Goal: Task Accomplishment & Management: Complete application form

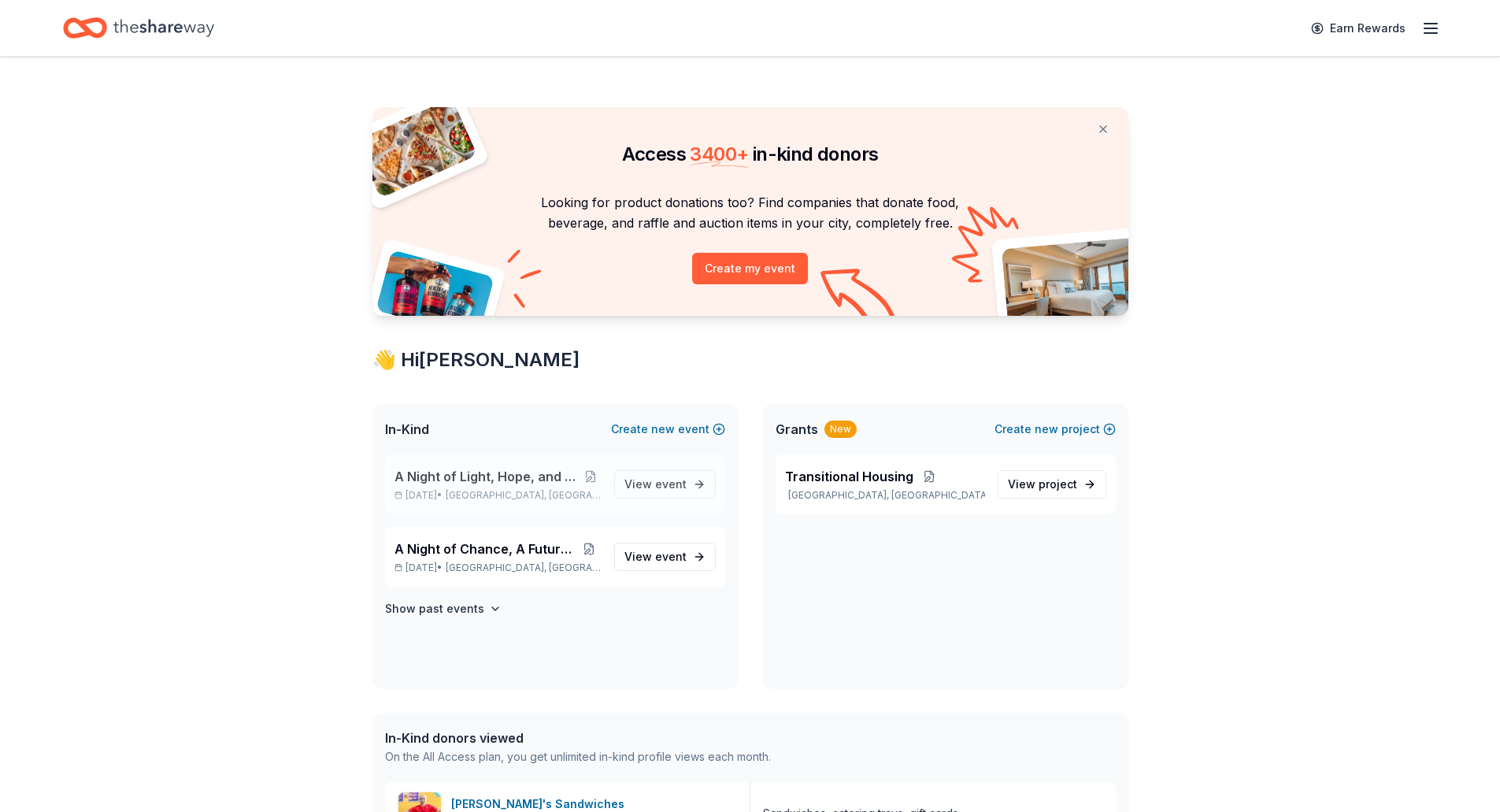
click at [515, 478] on span "A Night of Light, Hope, and Legacy Gala 2026" at bounding box center [488, 476] width 187 height 19
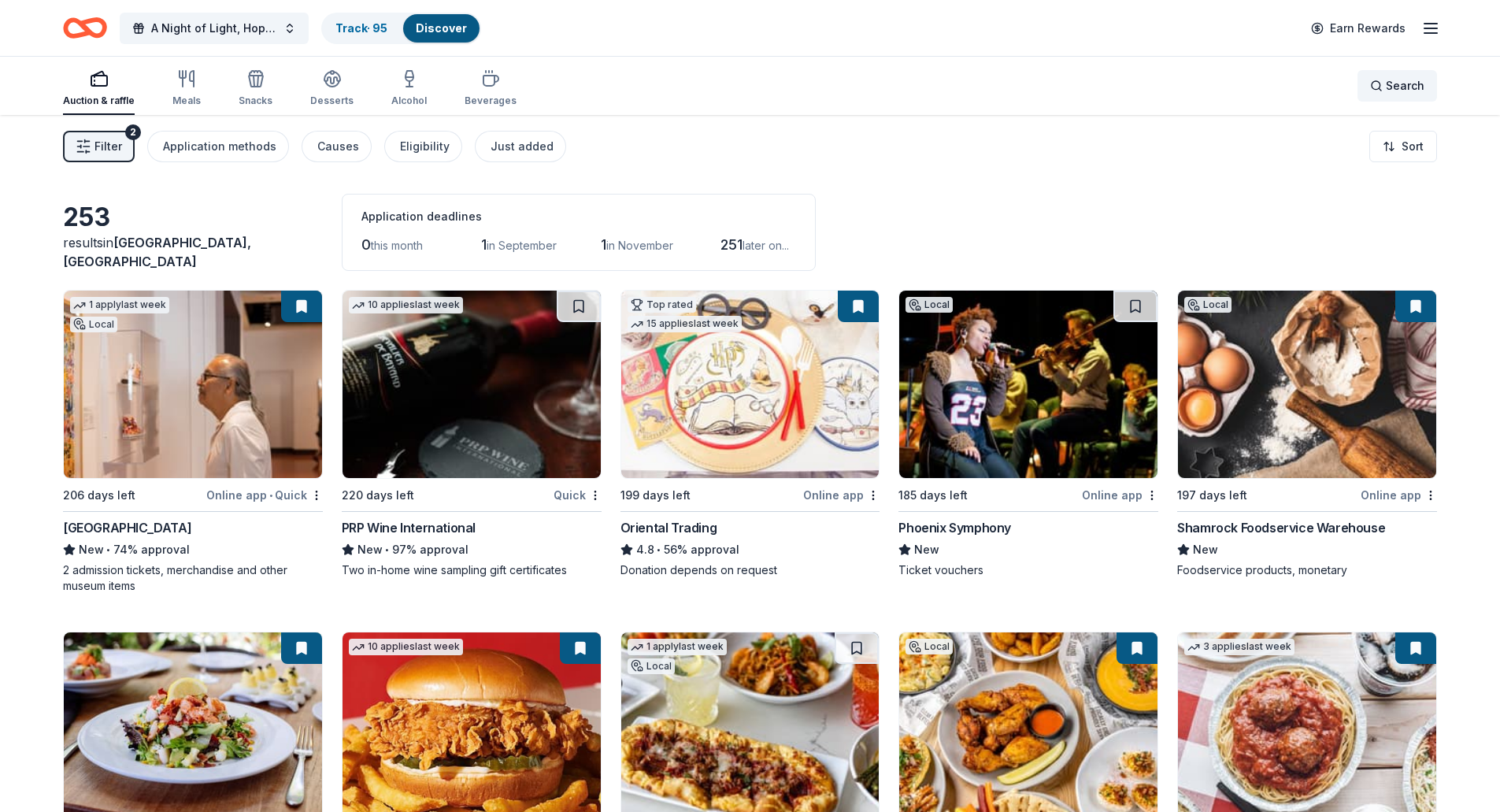
click at [1399, 93] on span "Search" at bounding box center [1405, 86] width 38 height 19
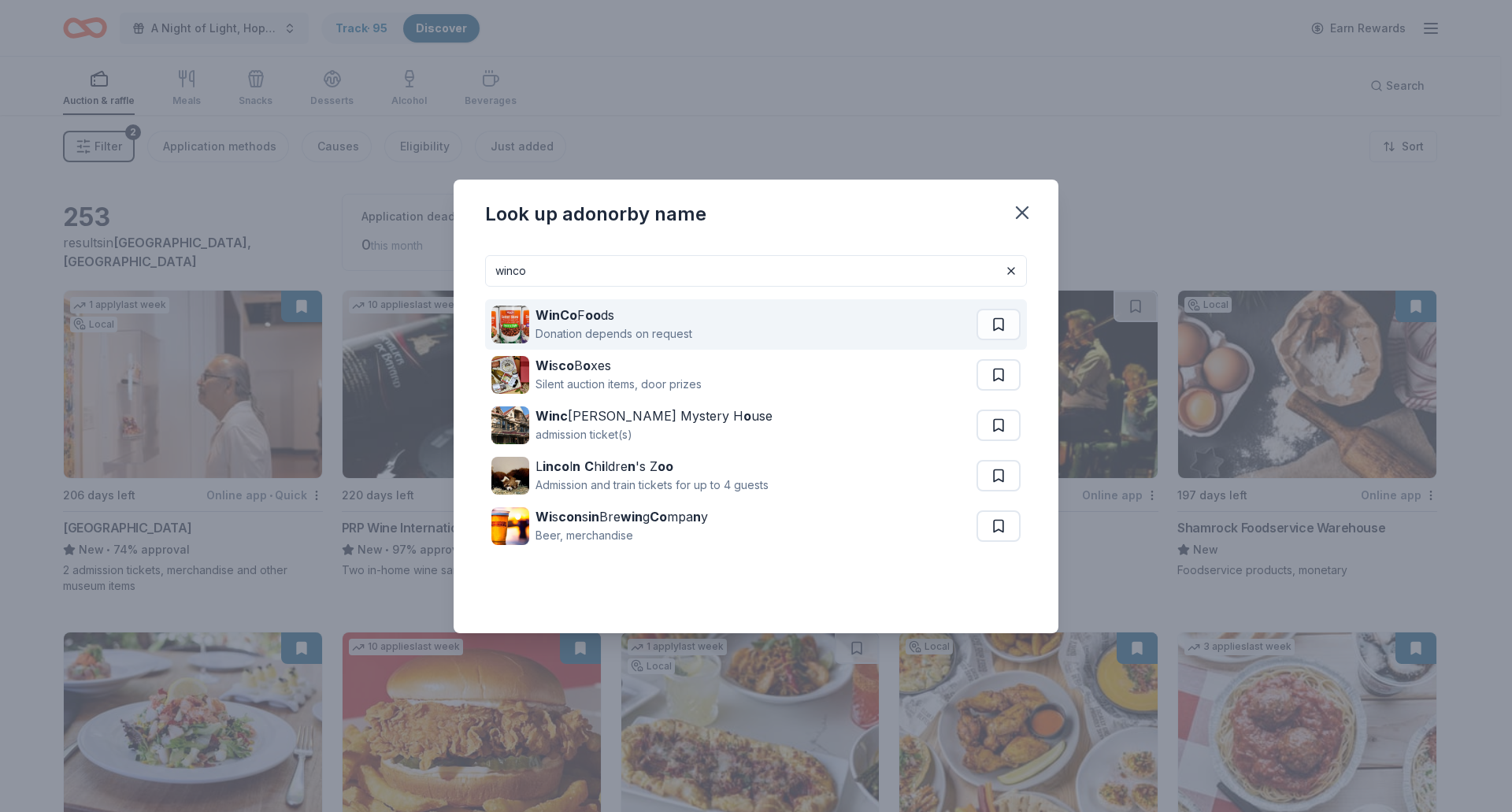
click at [585, 305] on div "WinCo F oo ds" at bounding box center [614, 315] width 157 height 19
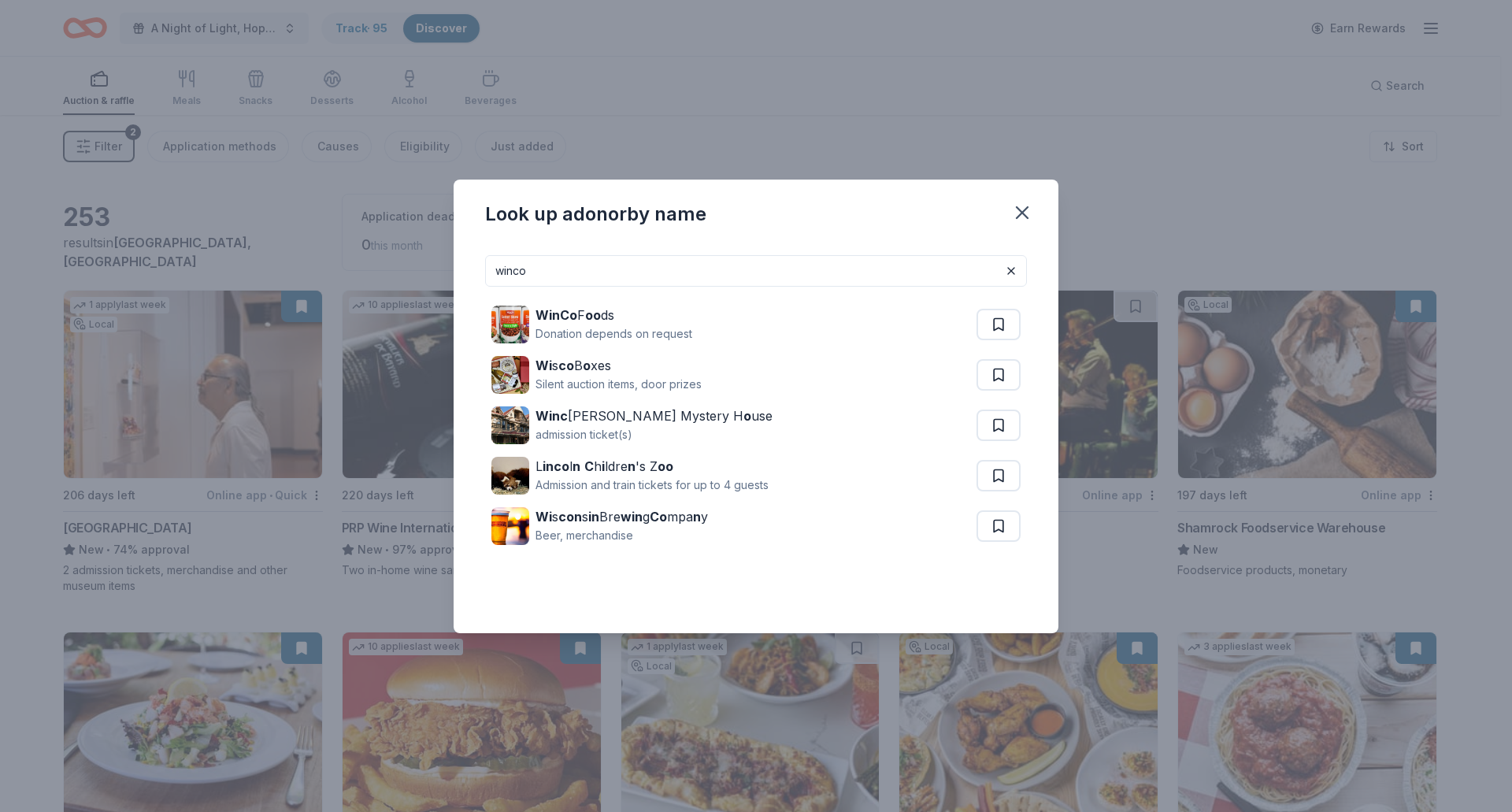
drag, startPoint x: 611, startPoint y: 272, endPoint x: 339, endPoint y: 260, distance: 272.3
click at [347, 259] on div "Look up a donor by name winco WinCo F oo ds Donation depends on request Wi s co…" at bounding box center [756, 406] width 1512 height 812
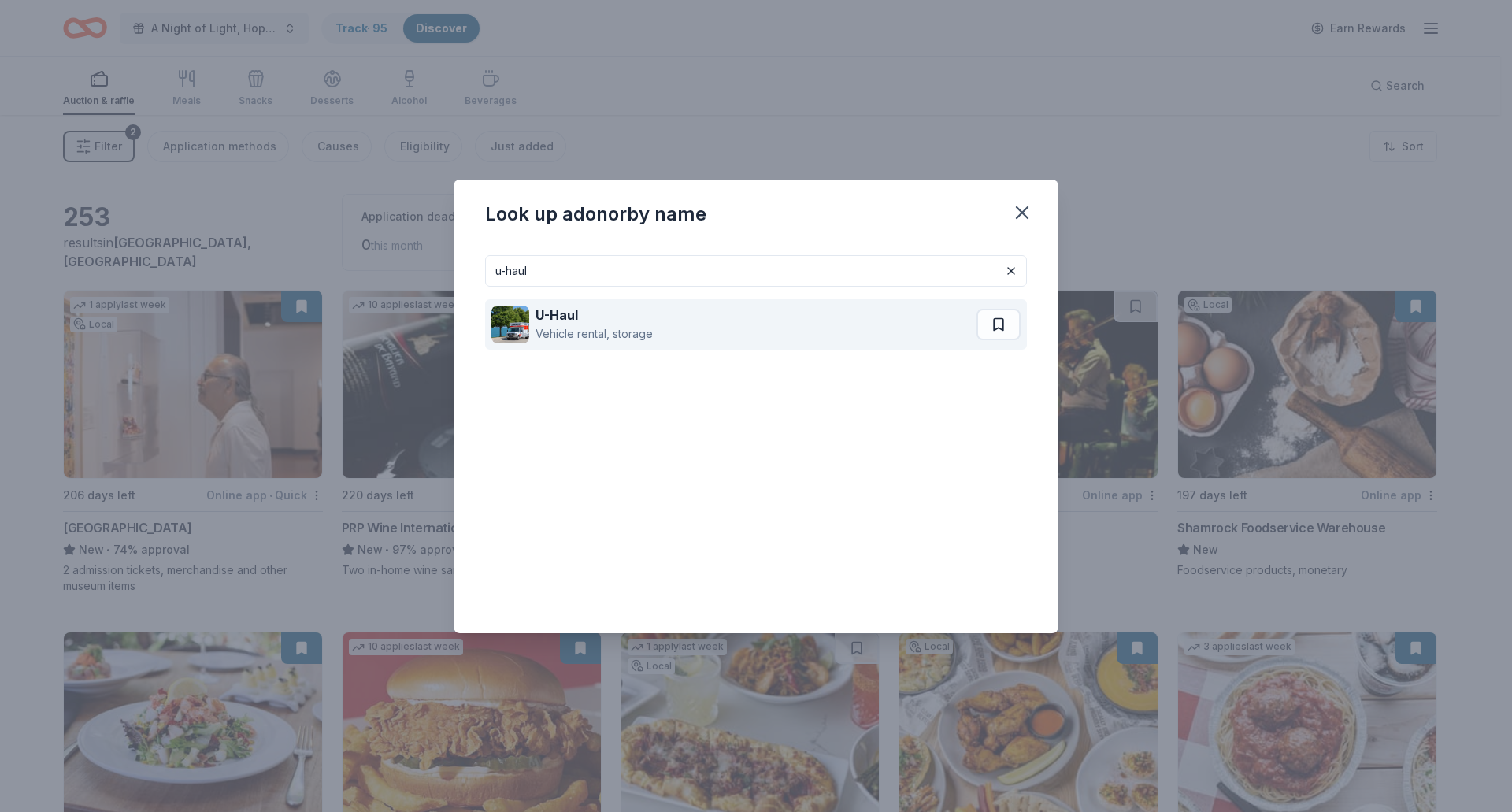
click at [550, 326] on div "Vehicle rental, storage" at bounding box center [594, 334] width 117 height 19
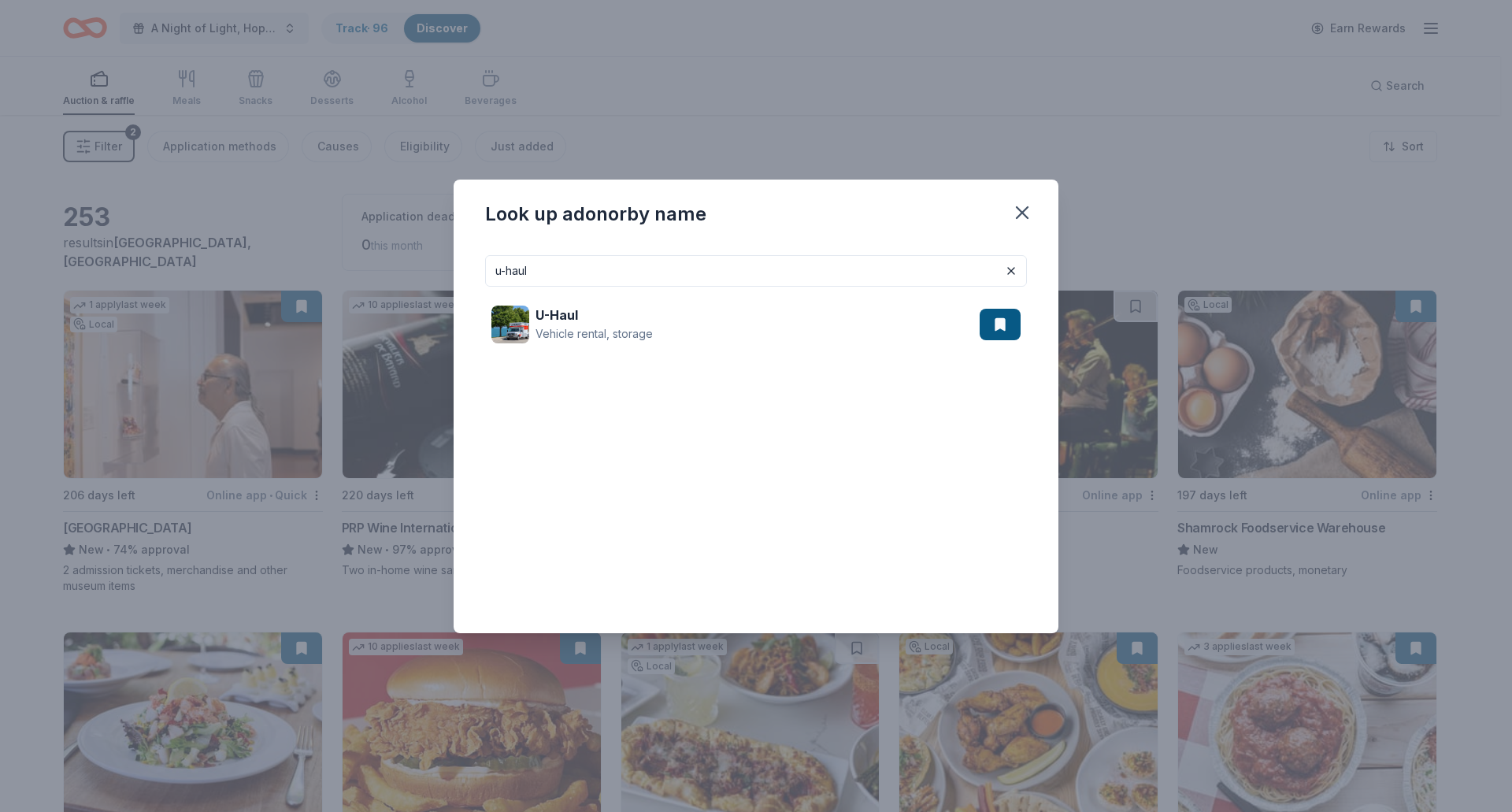
drag, startPoint x: 576, startPoint y: 272, endPoint x: 414, endPoint y: 269, distance: 162.0
click at [414, 269] on div "Look up a donor by name u-haul U-Haul Vehicle rental, storage" at bounding box center [756, 406] width 1512 height 812
type input "benihana"
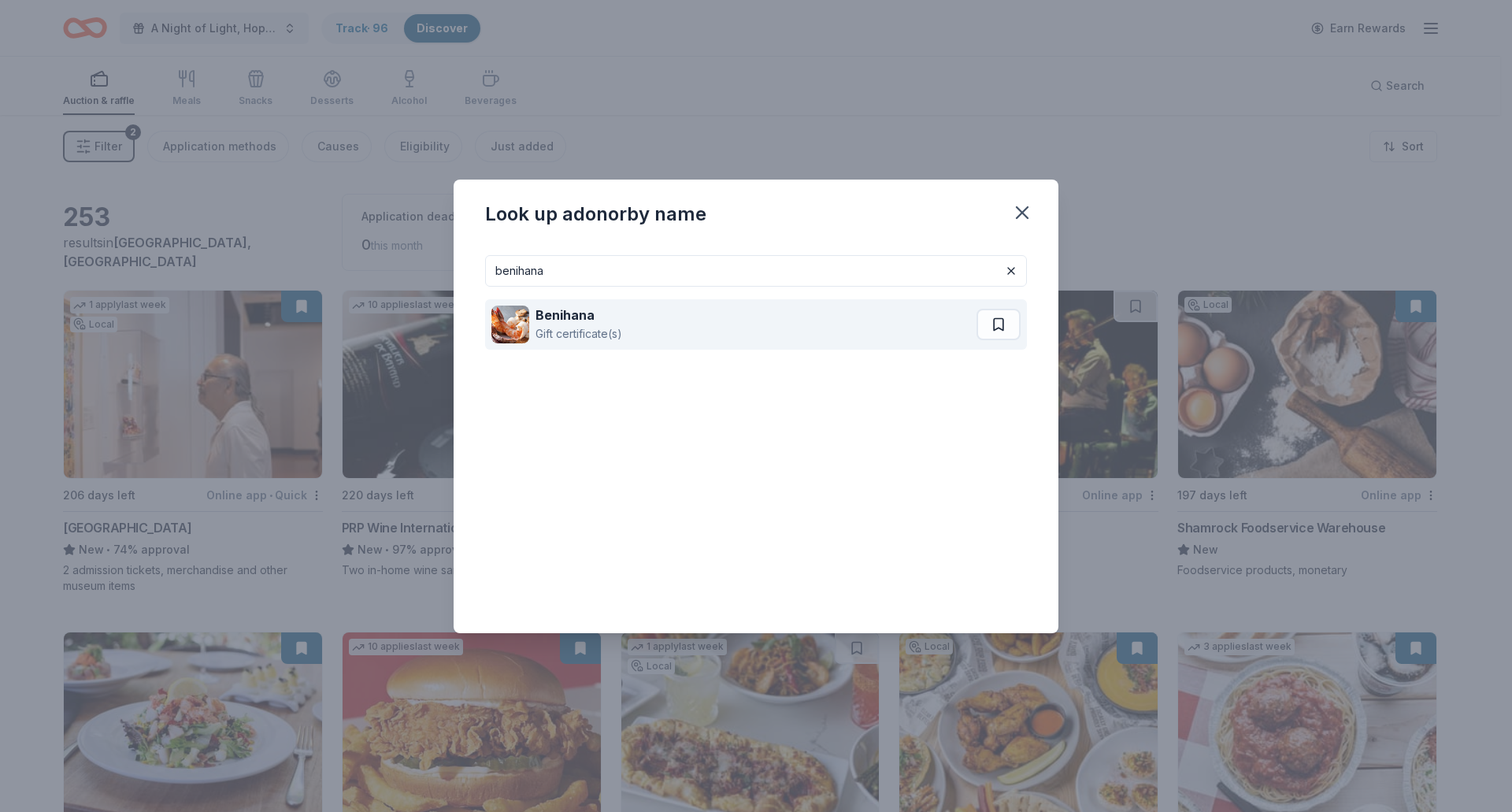
click at [569, 328] on div "Gift certificate(s)" at bounding box center [578, 334] width 87 height 19
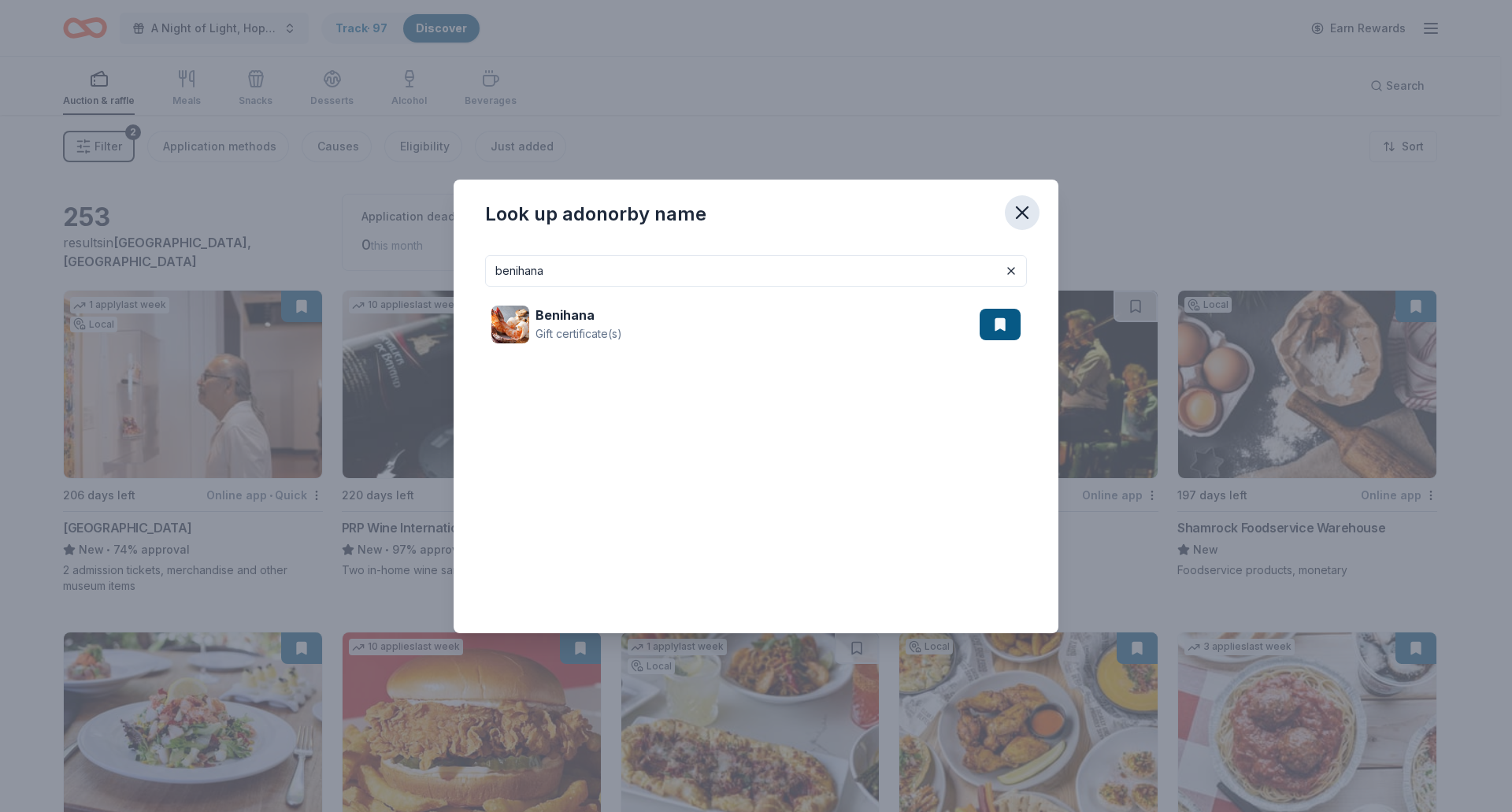
click at [1017, 207] on icon "button" at bounding box center [1022, 213] width 11 height 11
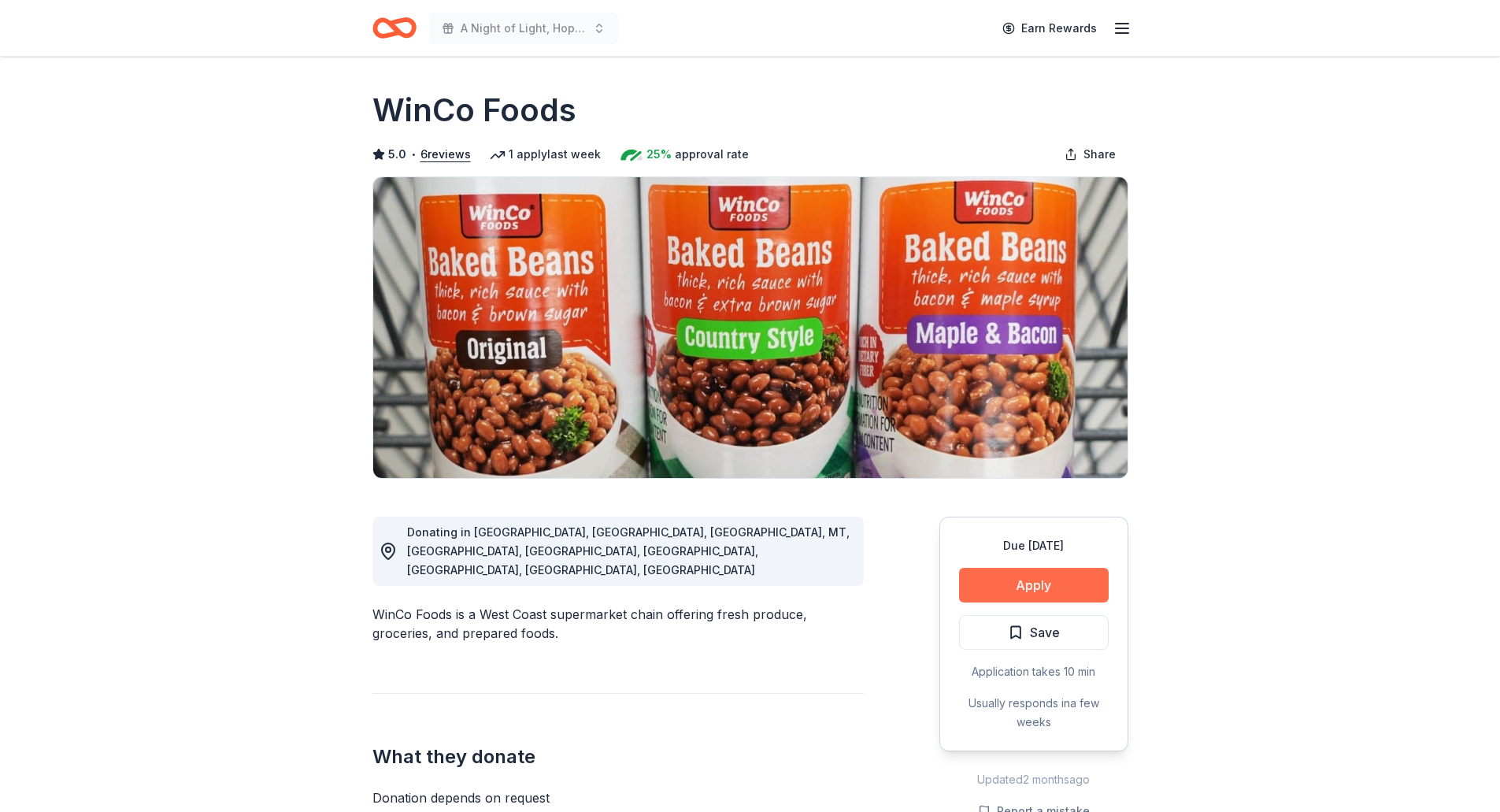
click at [1055, 590] on button "Apply" at bounding box center [1033, 585] width 150 height 34
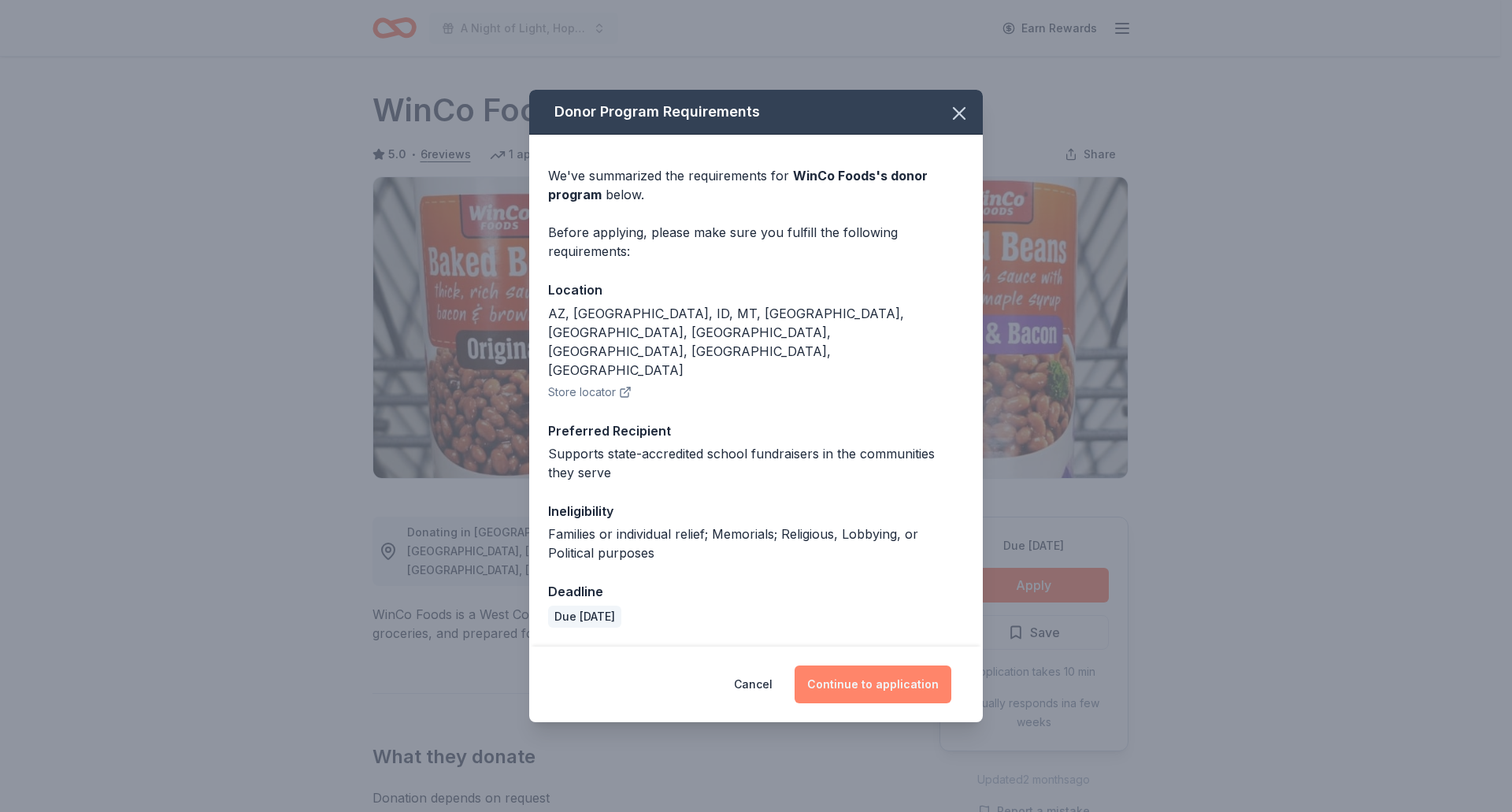
click at [902, 665] on button "Continue to application" at bounding box center [873, 684] width 157 height 38
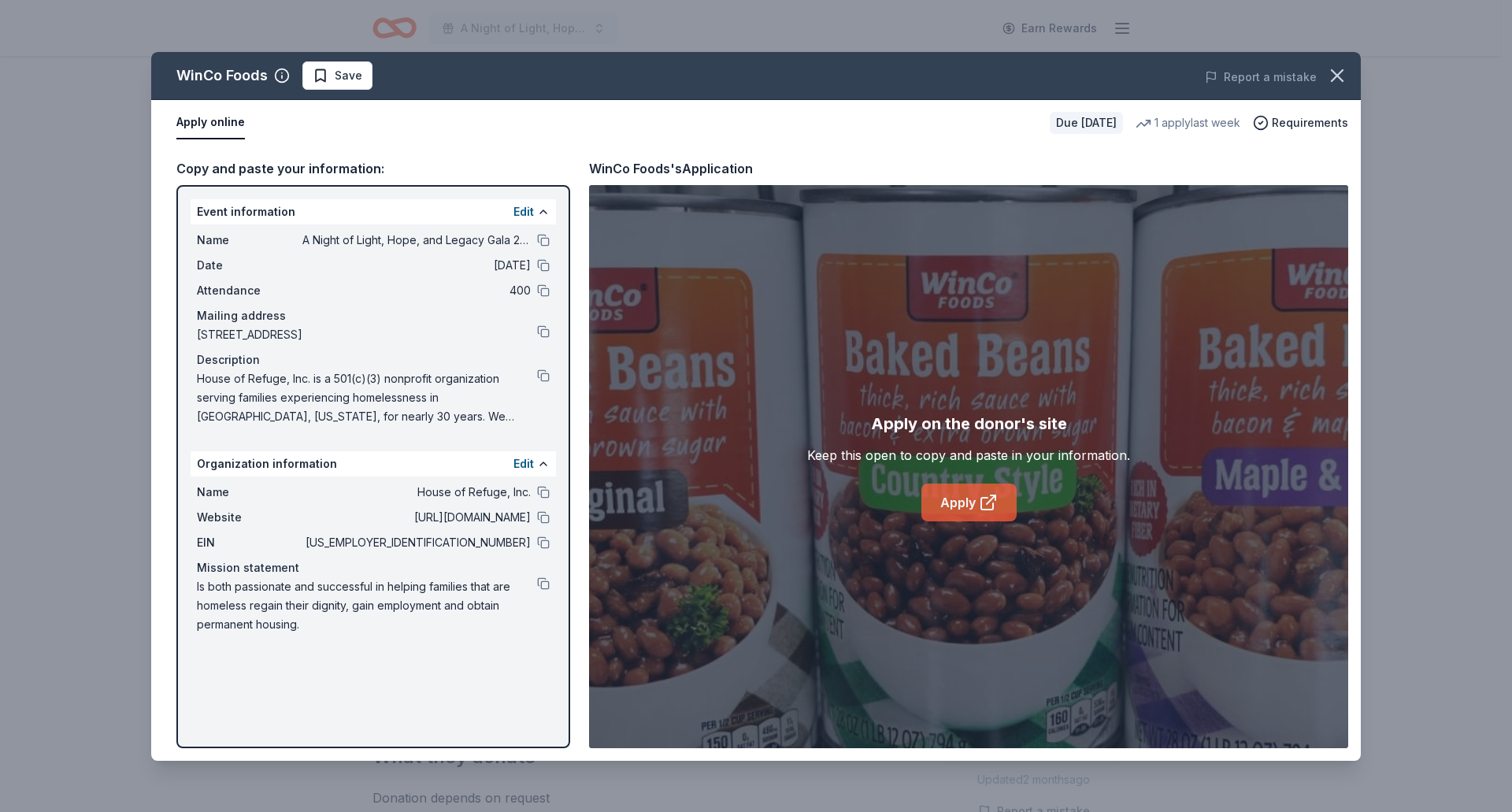
click at [942, 499] on link "Apply" at bounding box center [969, 503] width 95 height 38
click at [1331, 72] on icon "button" at bounding box center [1336, 75] width 22 height 22
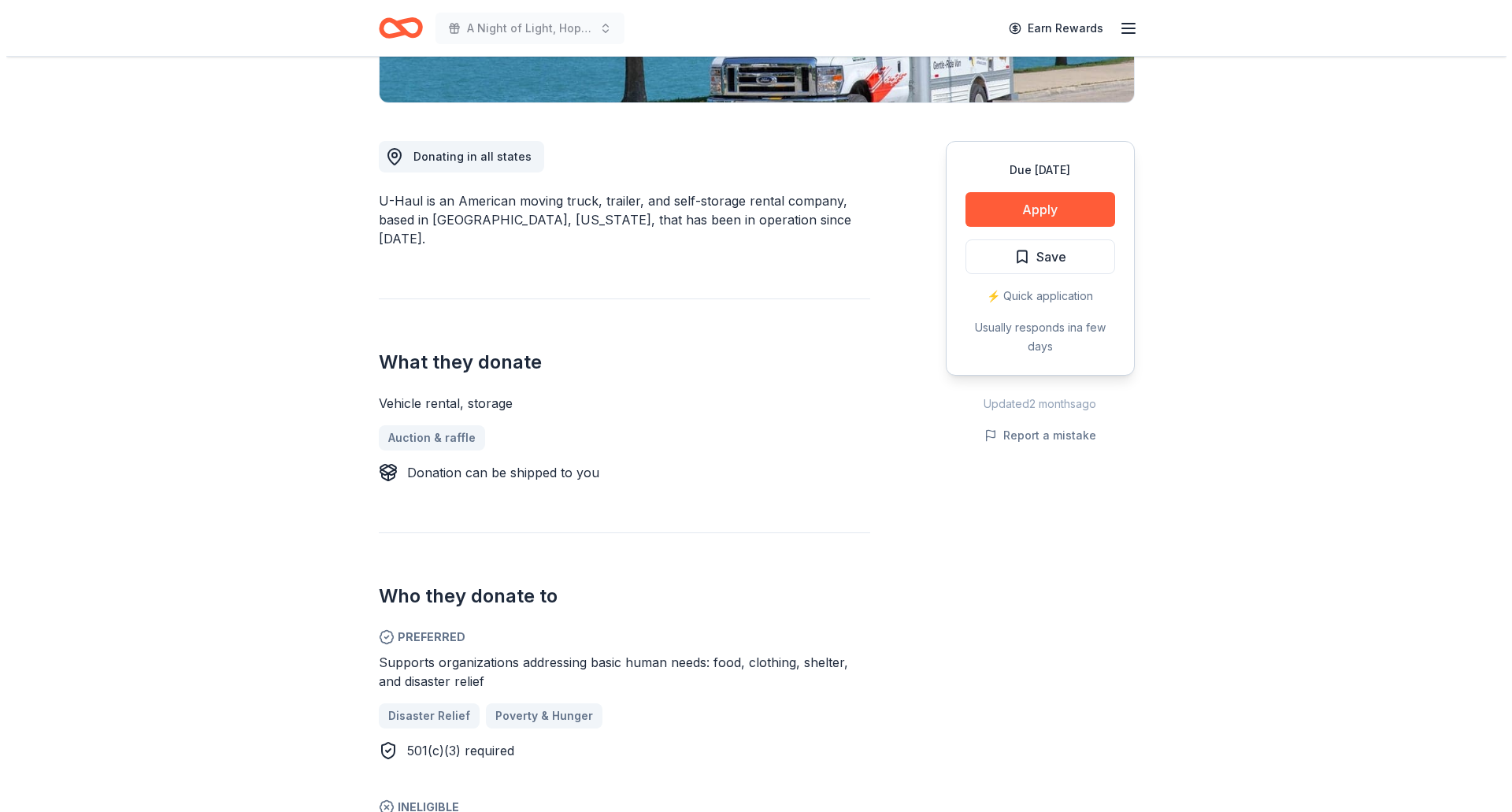
scroll to position [394, 0]
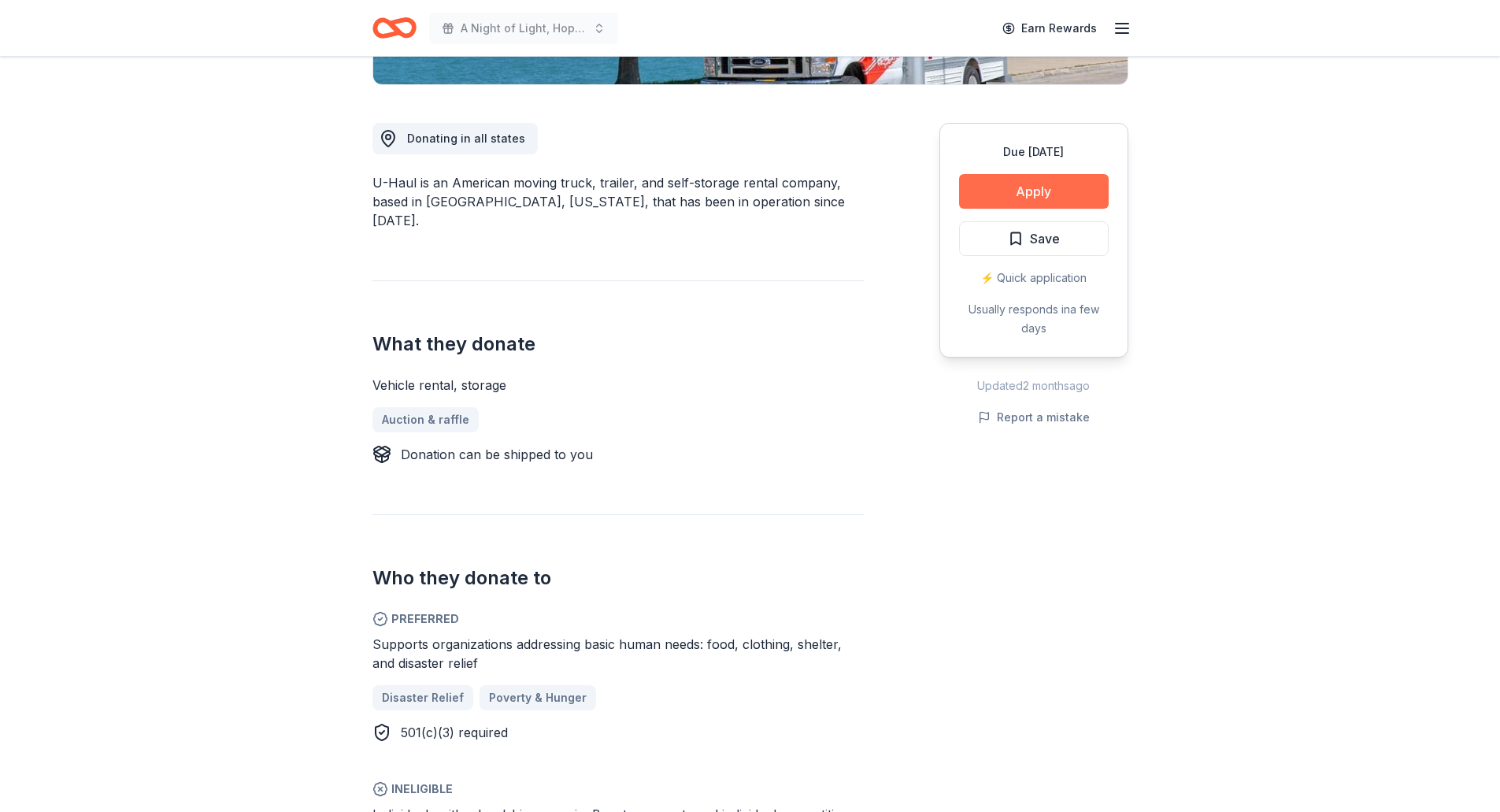
click at [1016, 183] on button "Apply" at bounding box center [1033, 191] width 150 height 34
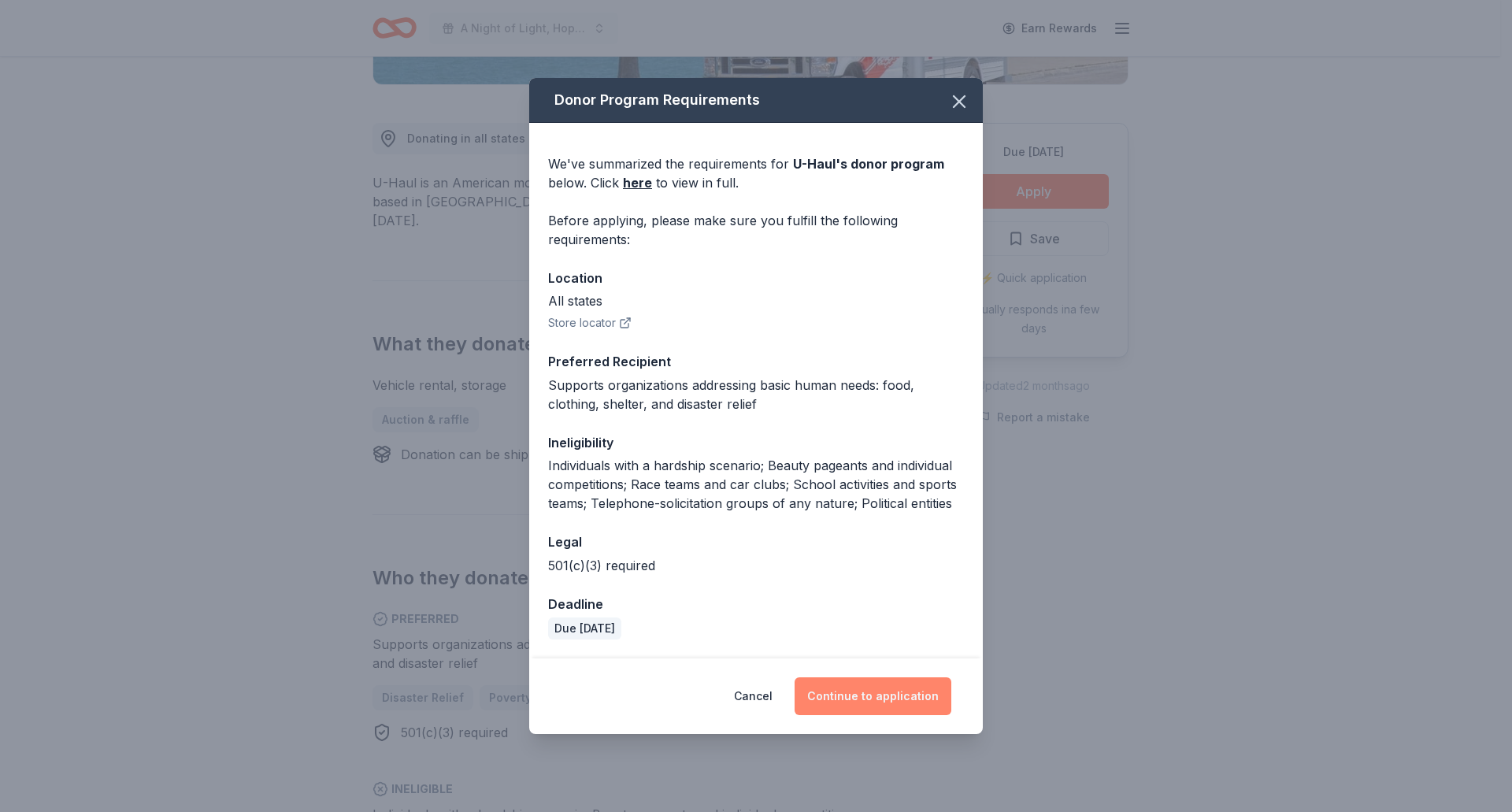
click at [858, 685] on button "Continue to application" at bounding box center [873, 697] width 157 height 38
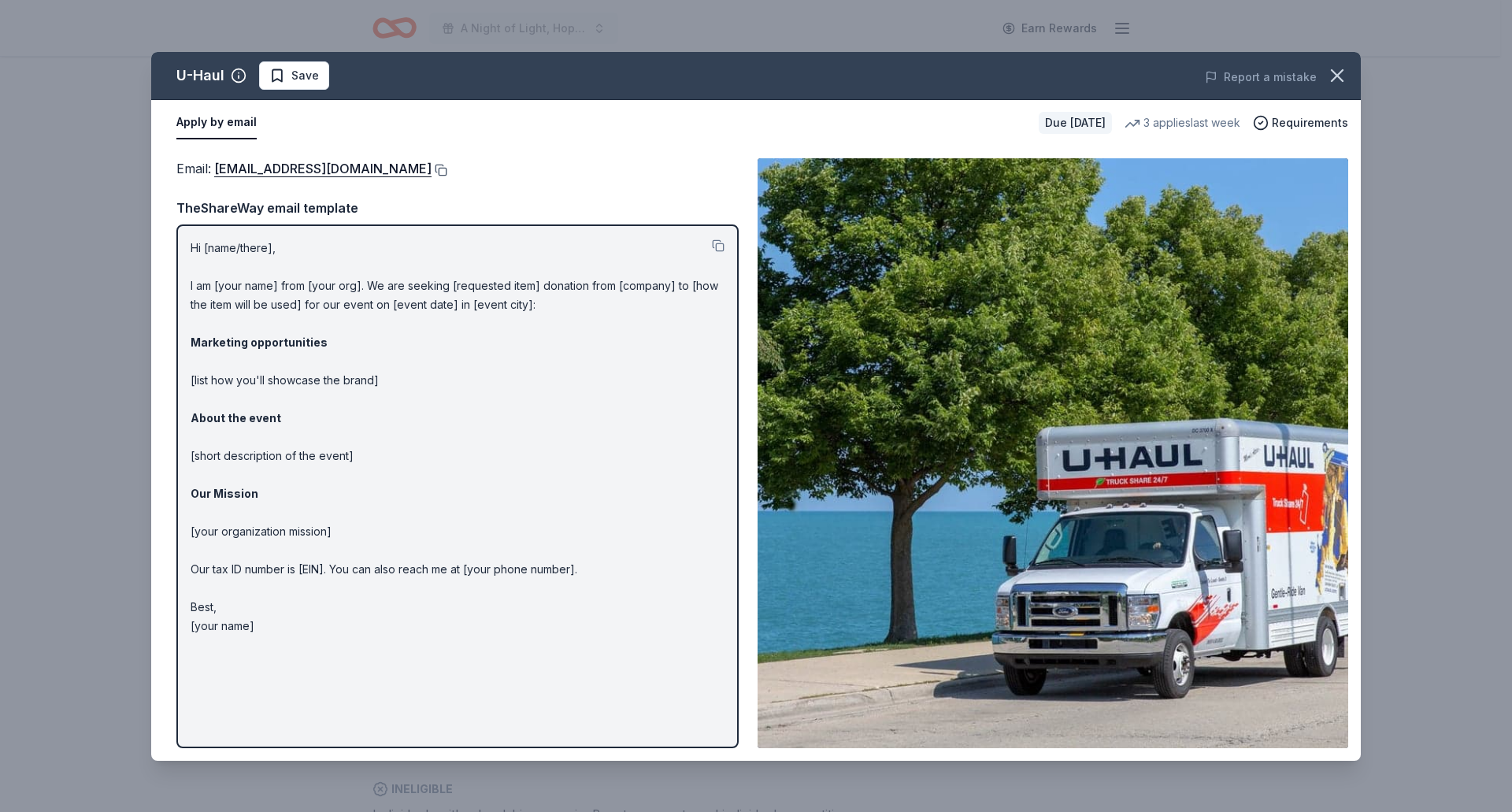
click at [431, 172] on button at bounding box center [439, 170] width 16 height 12
click at [1343, 76] on icon "button" at bounding box center [1336, 75] width 22 height 22
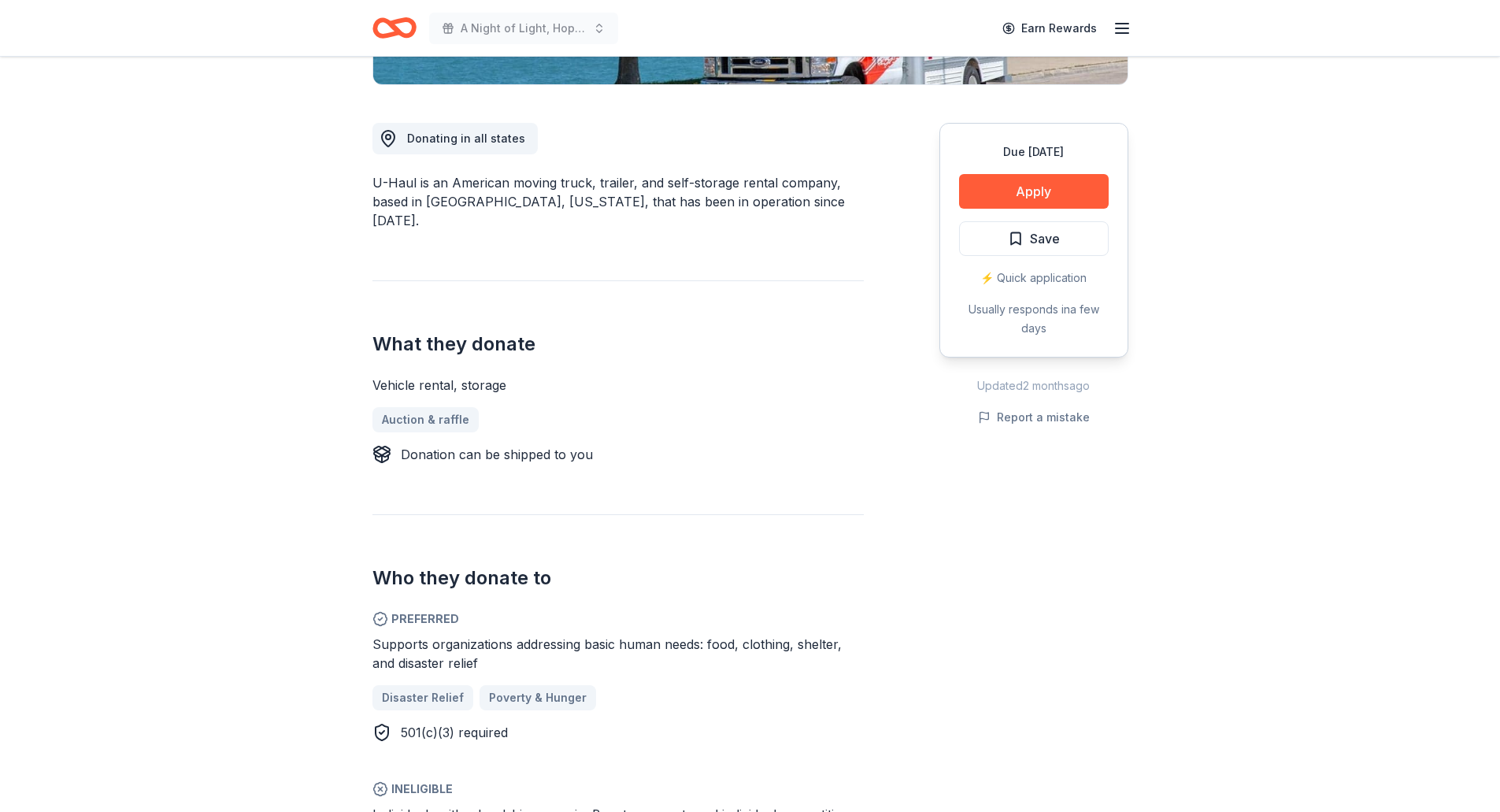
drag, startPoint x: 510, startPoint y: 367, endPoint x: 390, endPoint y: 366, distance: 120.0
click at [390, 376] on div "Vehicle rental, storage" at bounding box center [617, 385] width 491 height 19
click at [1035, 231] on span "Save" at bounding box center [1044, 238] width 30 height 20
click at [1037, 236] on html "A Night of Light, Hope, and Legacy Gala 2026 Earn Rewards Due in 206 days Share…" at bounding box center [750, 11] width 1500 height 812
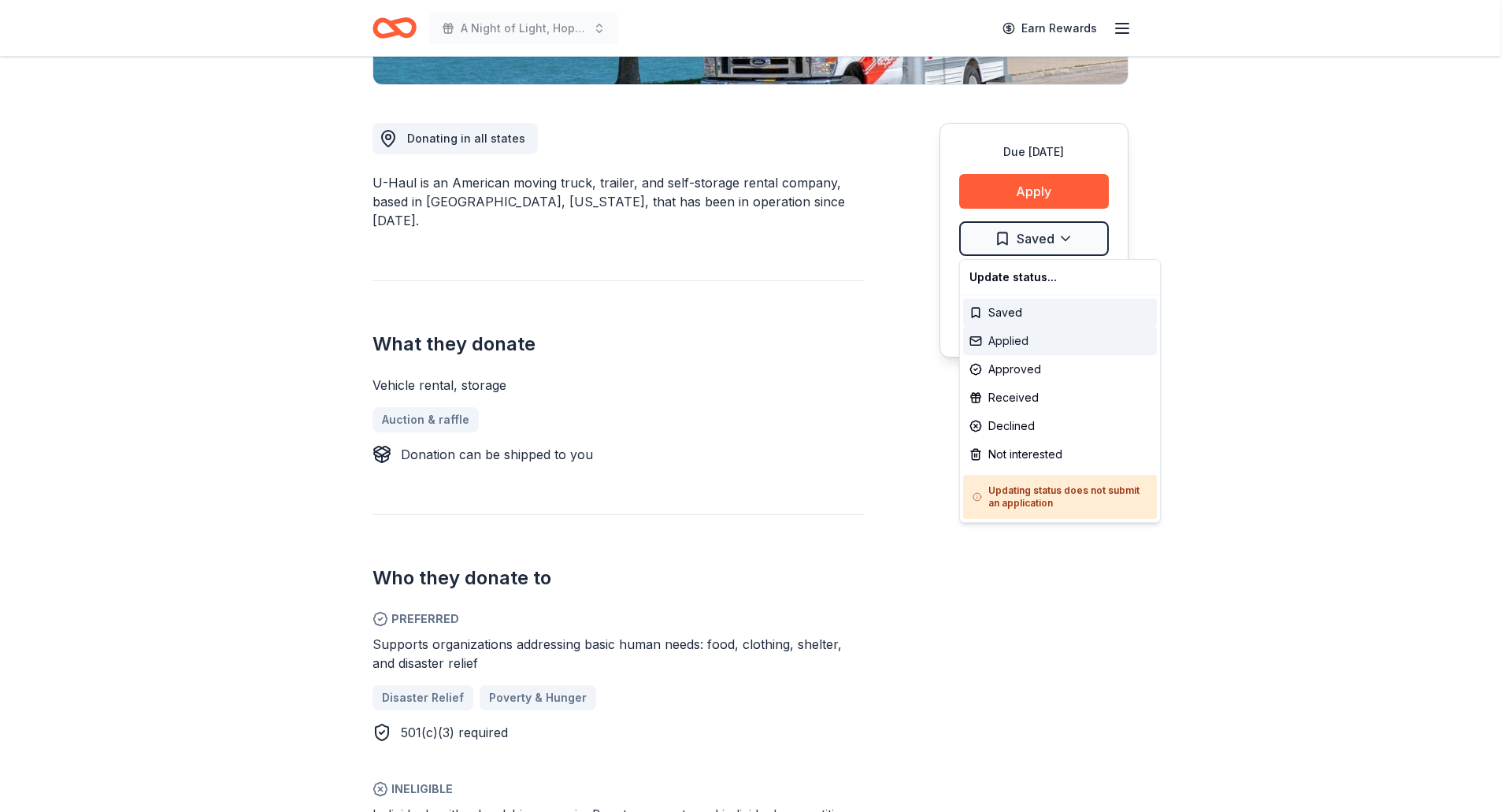
click at [1024, 346] on div "Applied" at bounding box center [1060, 341] width 194 height 29
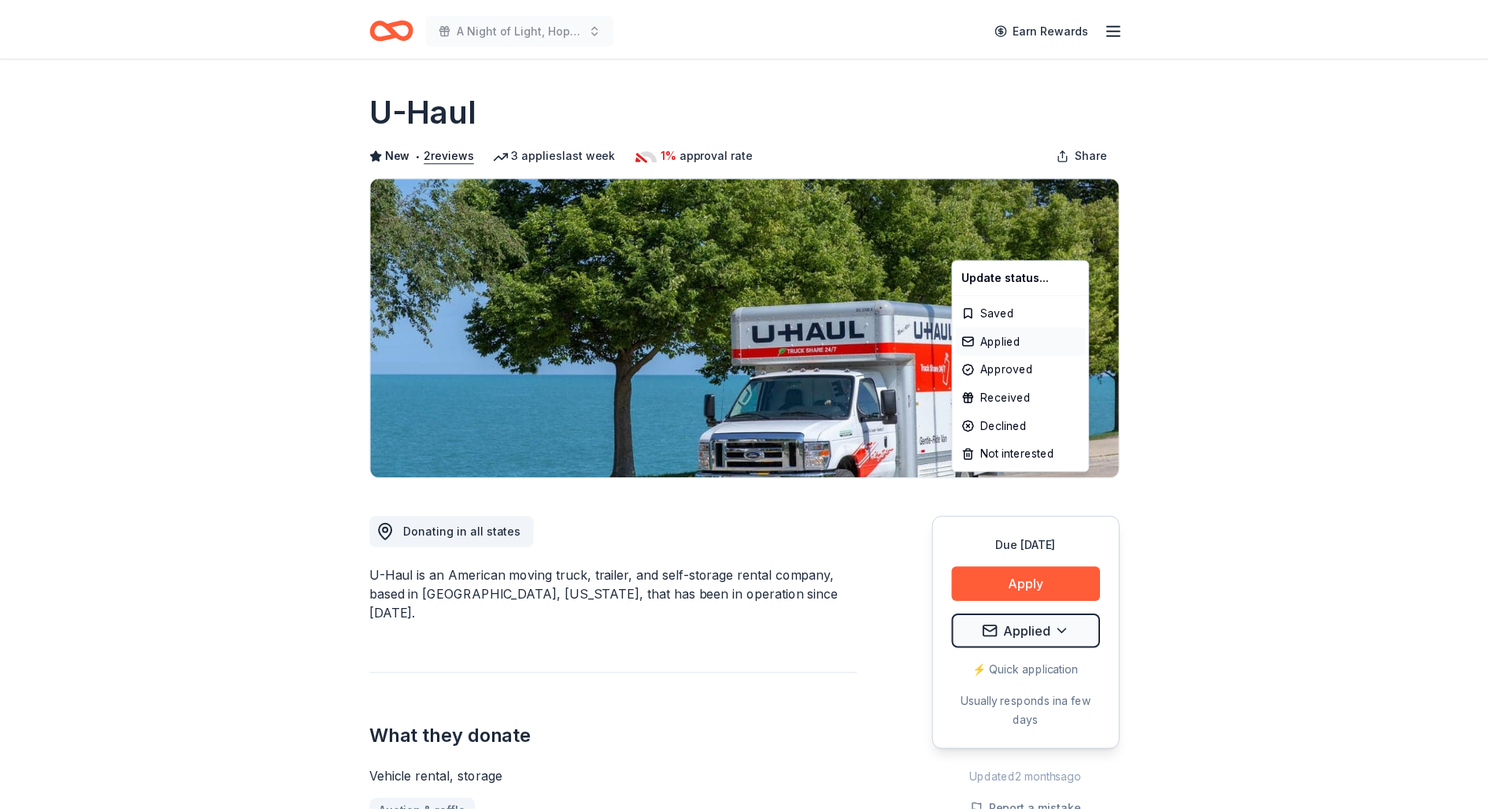
scroll to position [0, 0]
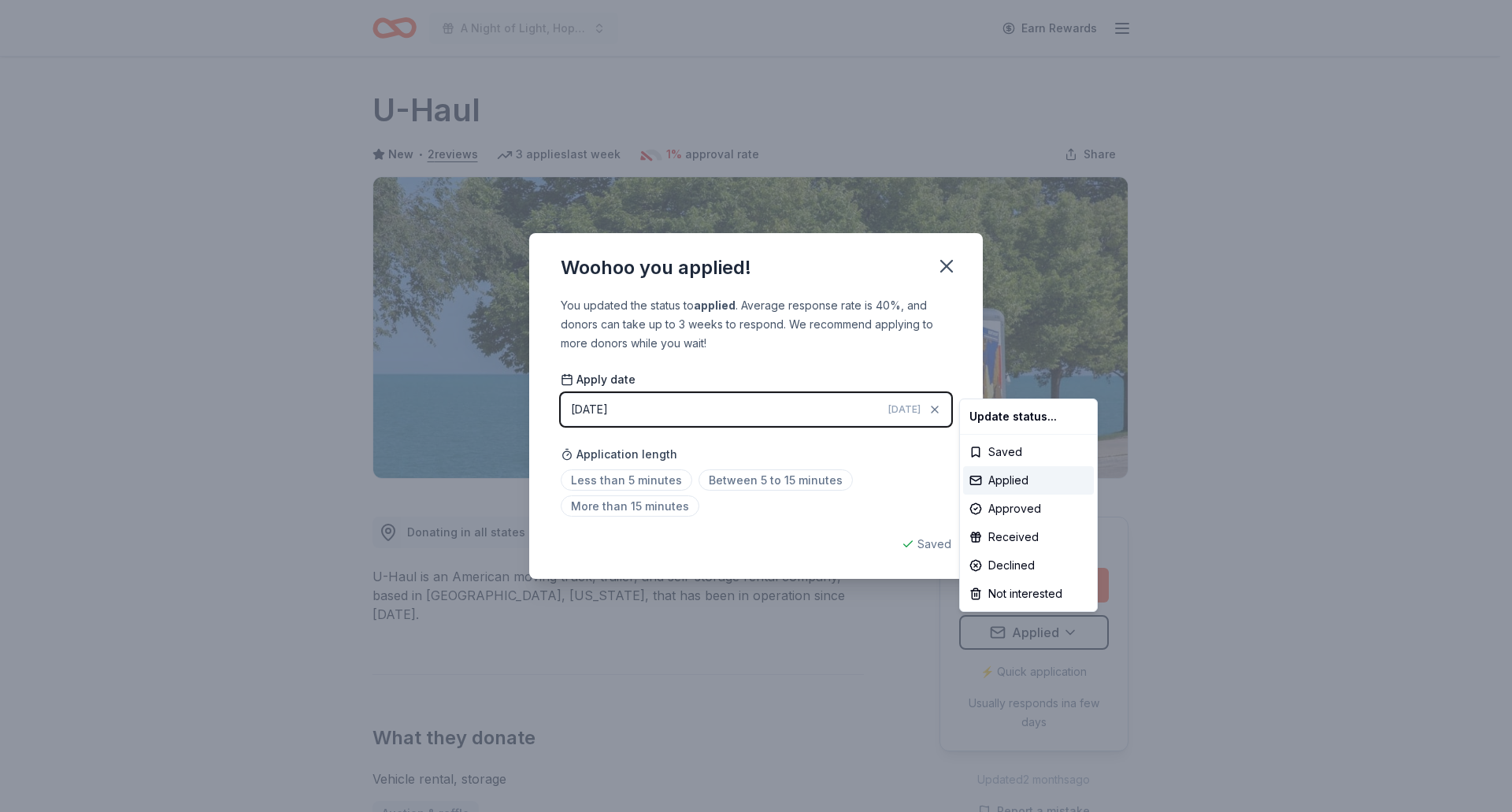
click at [947, 261] on html "A Night of Light, Hope, and Legacy Gala 2026 Earn Rewards Due in 206 days Share…" at bounding box center [756, 406] width 1512 height 812
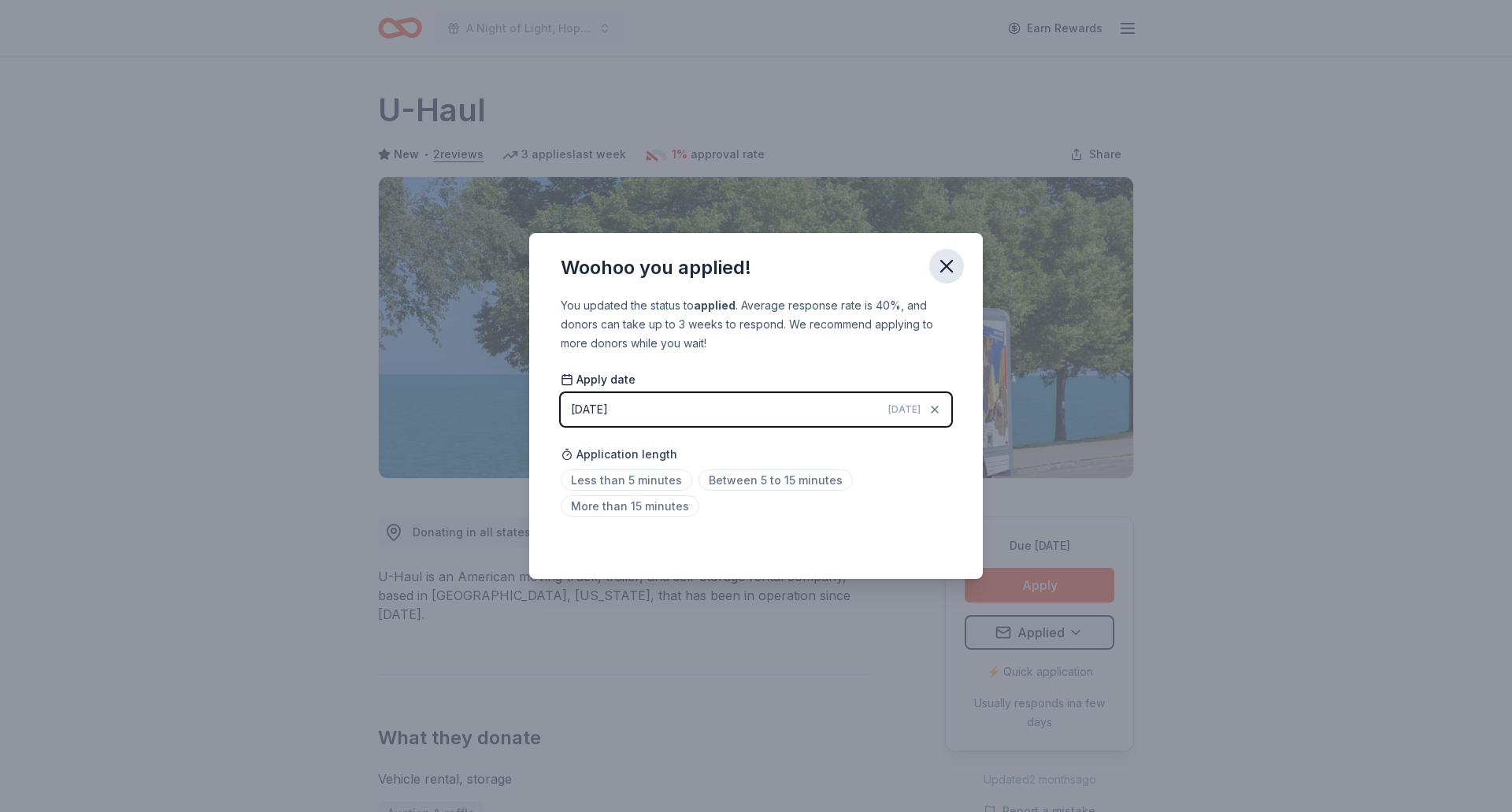
click at [955, 260] on icon "button" at bounding box center [946, 265] width 22 height 22
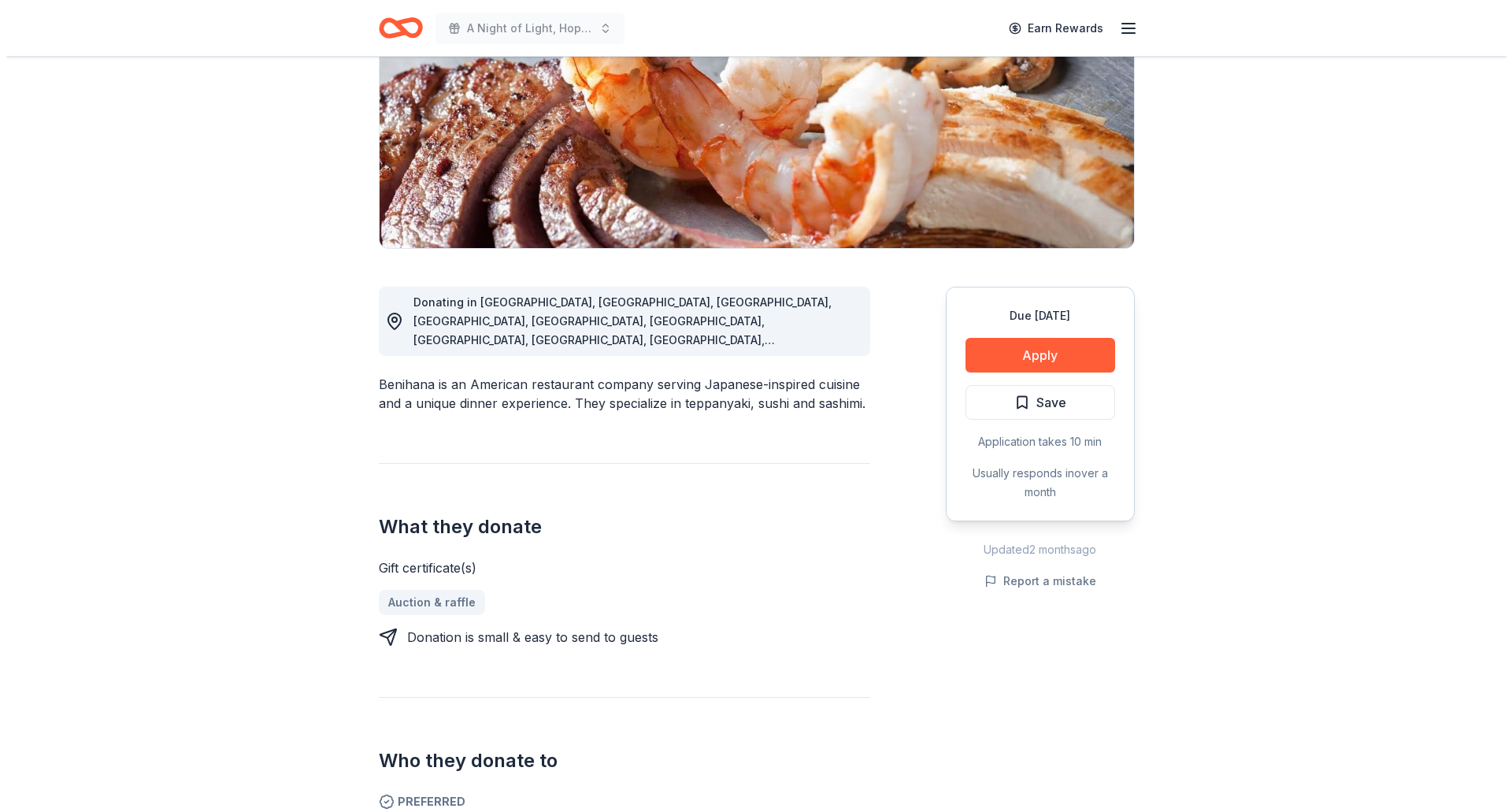
scroll to position [237, 0]
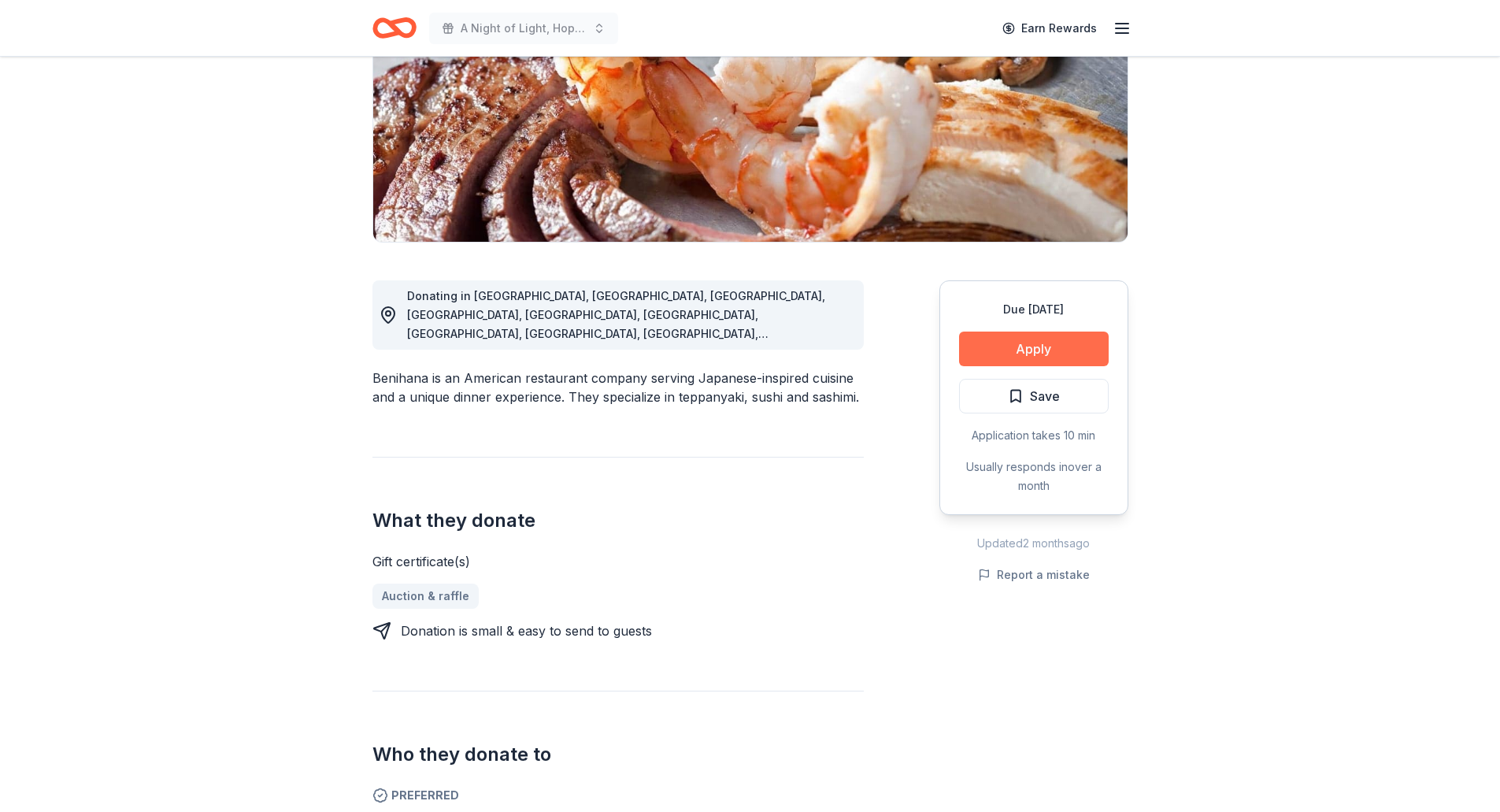
click at [1030, 343] on button "Apply" at bounding box center [1033, 348] width 150 height 34
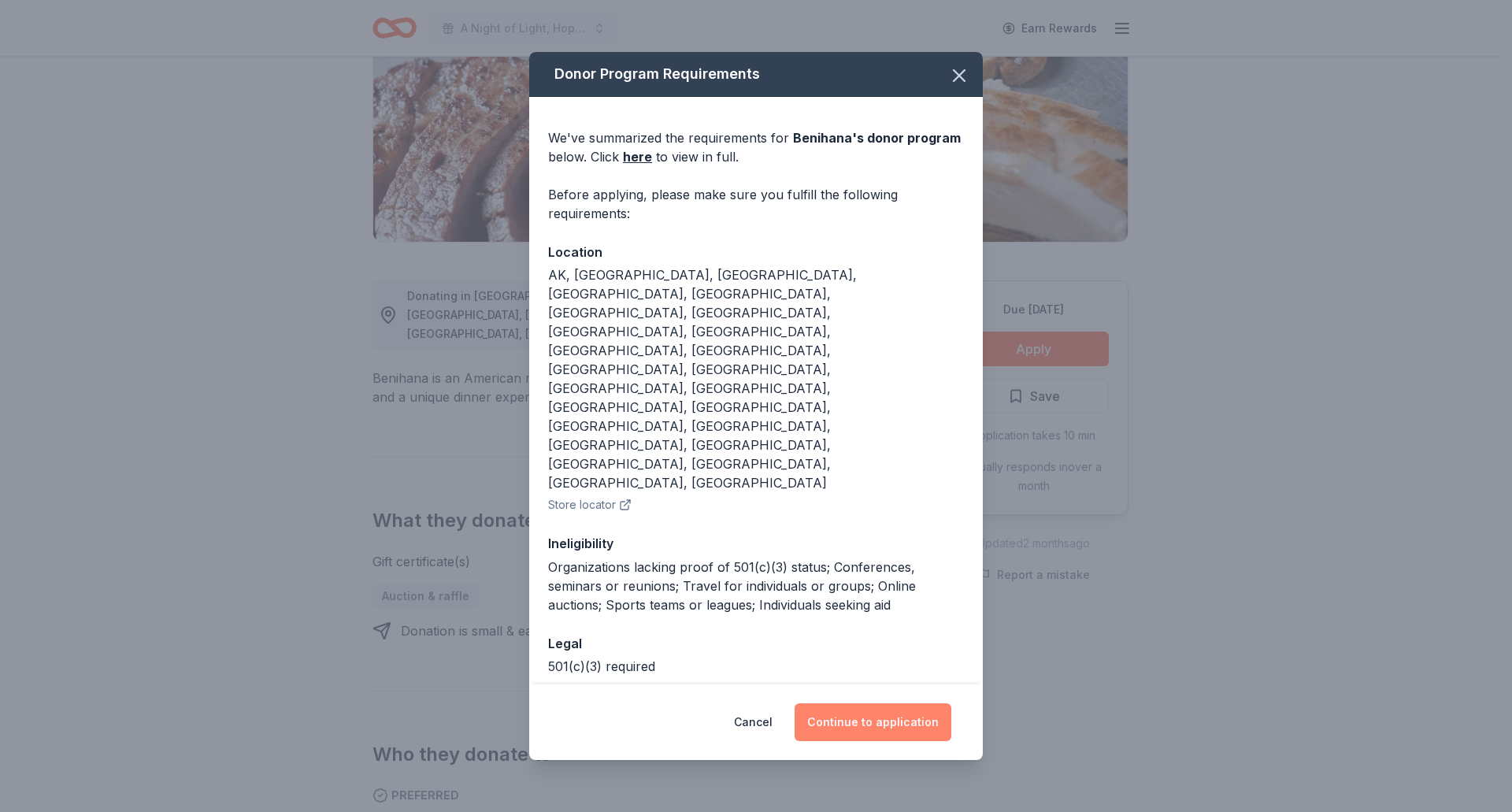
click at [920, 703] on button "Continue to application" at bounding box center [873, 722] width 157 height 38
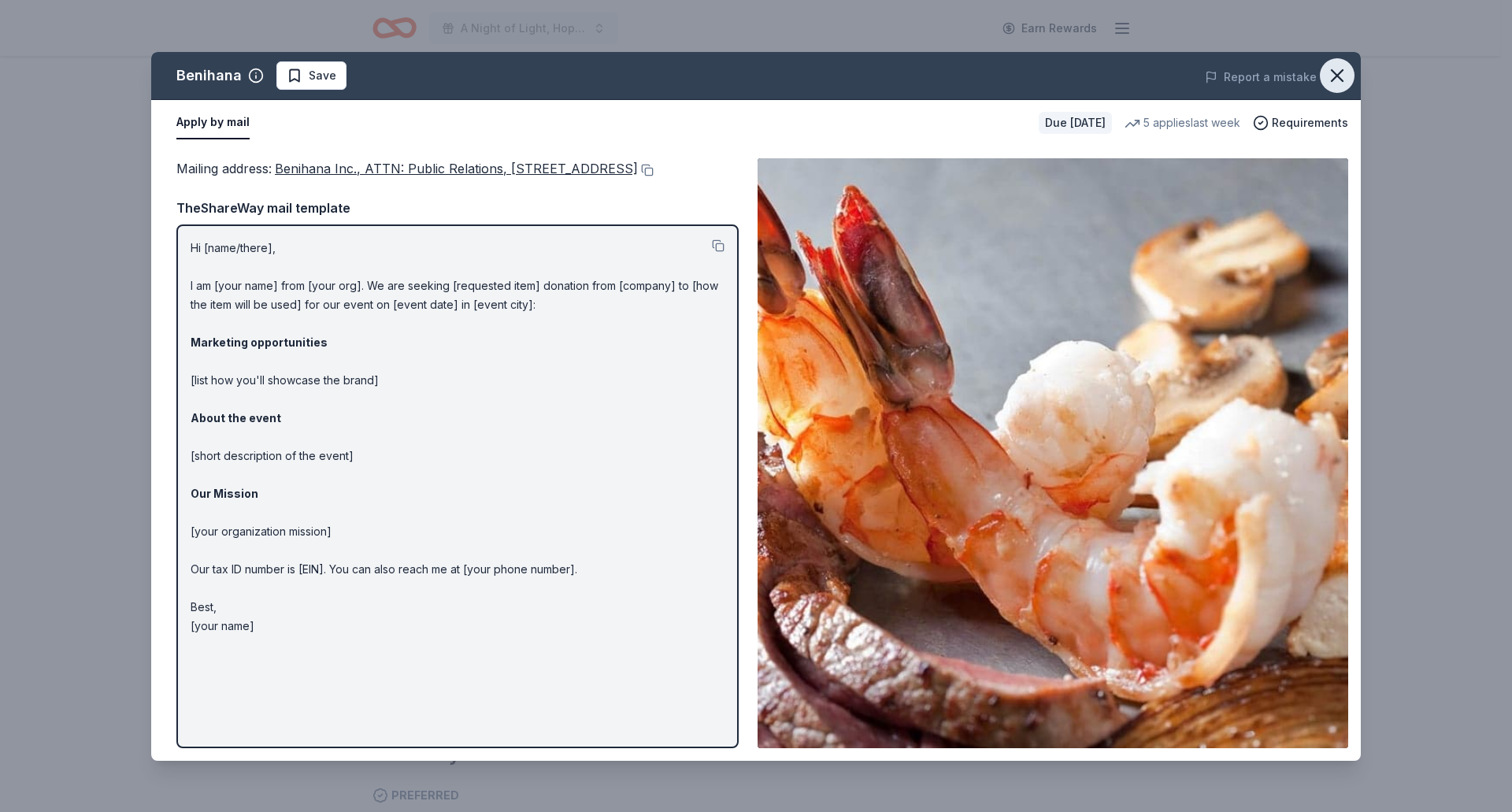
click at [1347, 74] on icon "button" at bounding box center [1336, 75] width 22 height 22
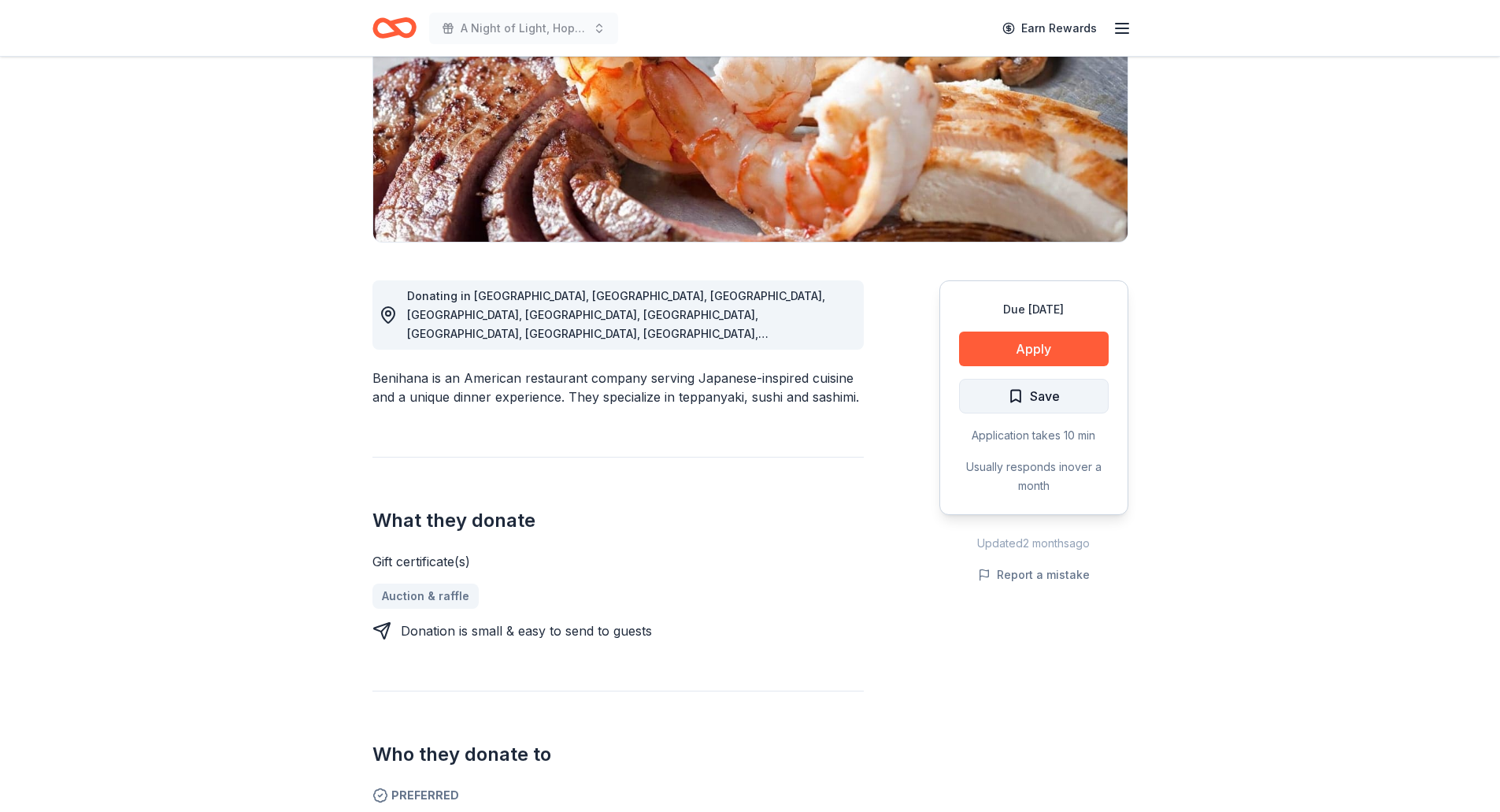
click at [1080, 407] on button "Save" at bounding box center [1033, 396] width 150 height 34
click at [1017, 393] on html "A Night of Light, Hope, and Legacy Gala 2026 Earn Rewards Due [DATE] Share Beni…" at bounding box center [750, 169] width 1500 height 812
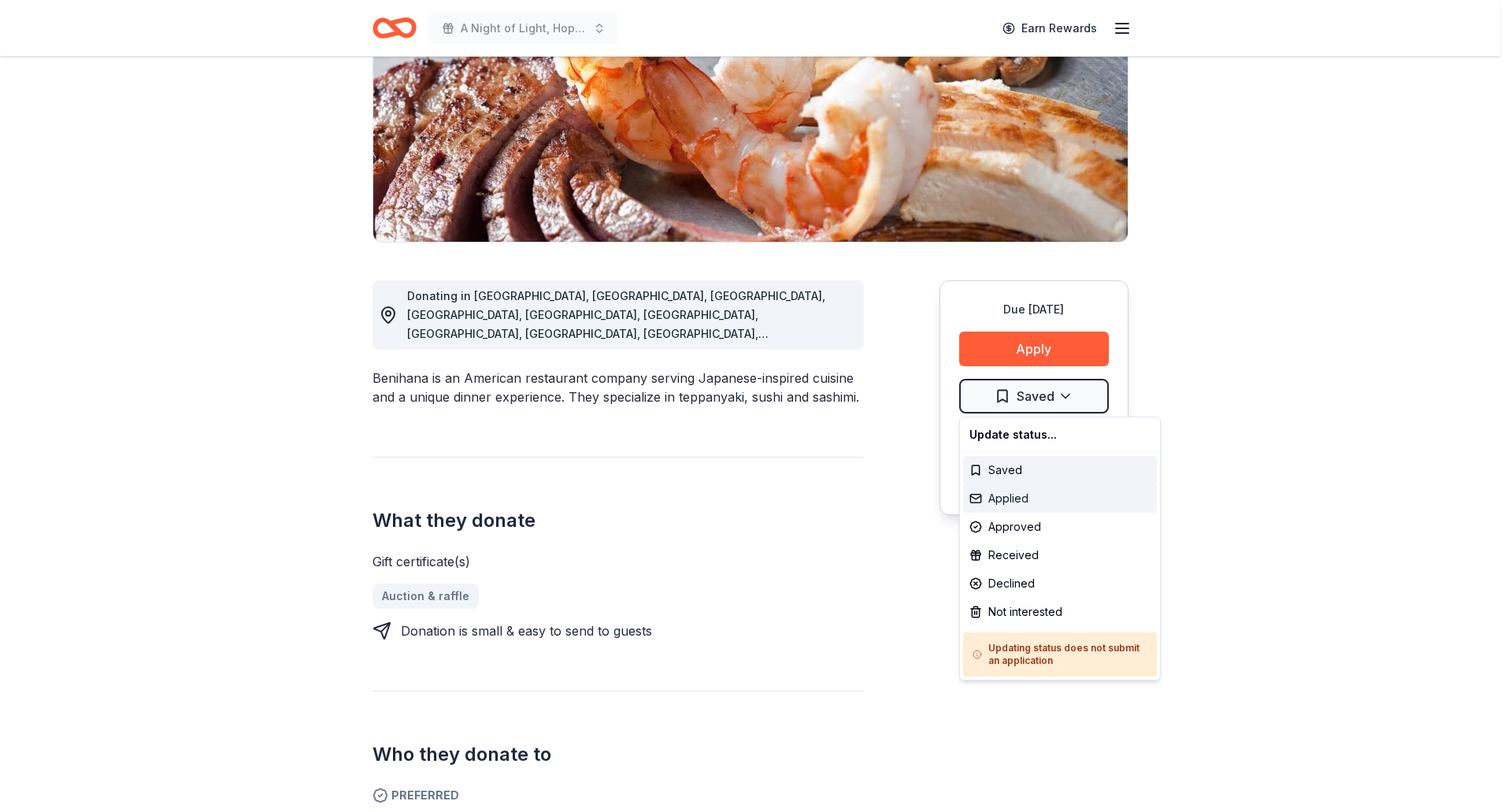
click at [997, 492] on div "Applied" at bounding box center [1060, 498] width 194 height 29
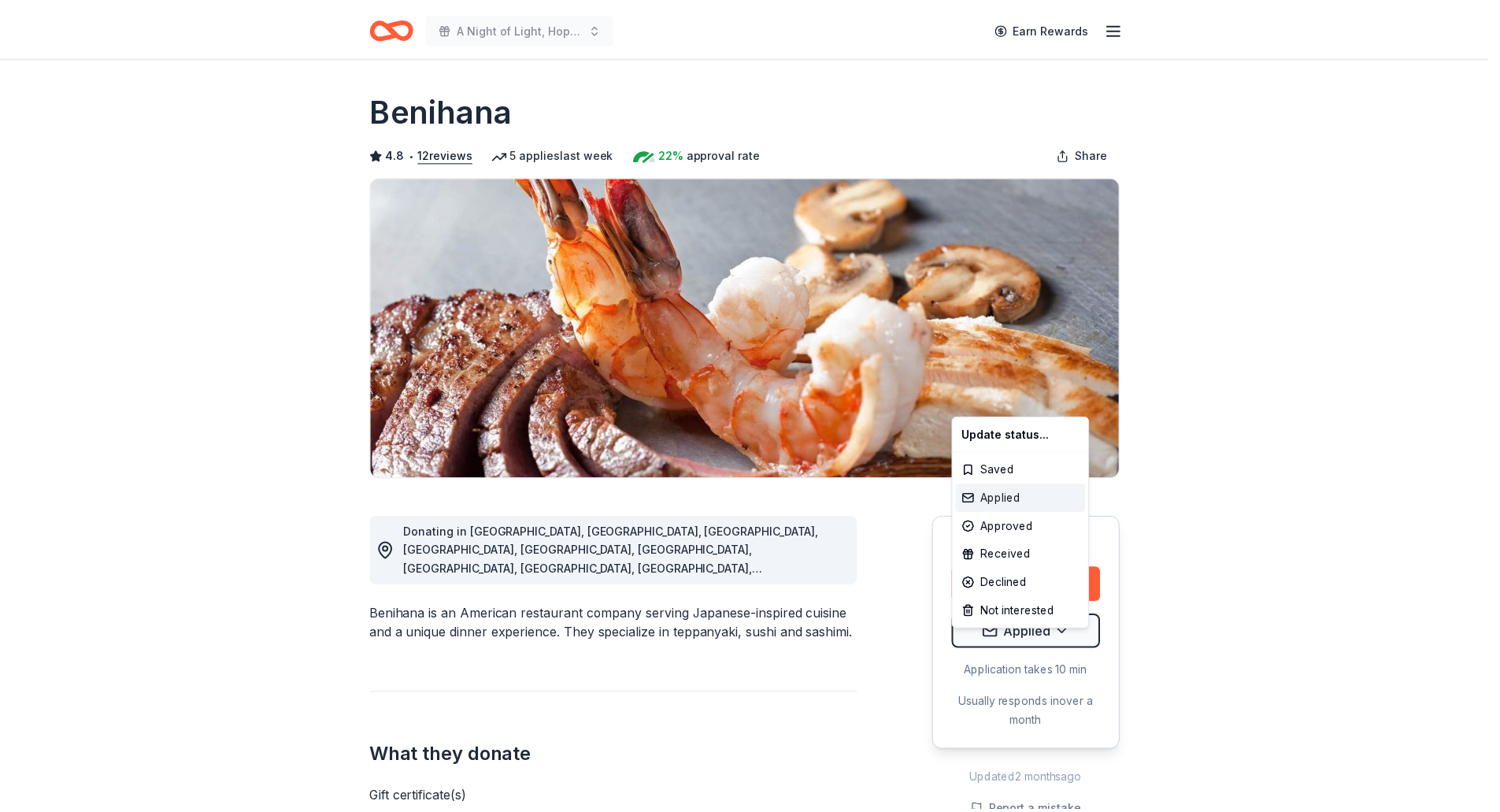
scroll to position [0, 0]
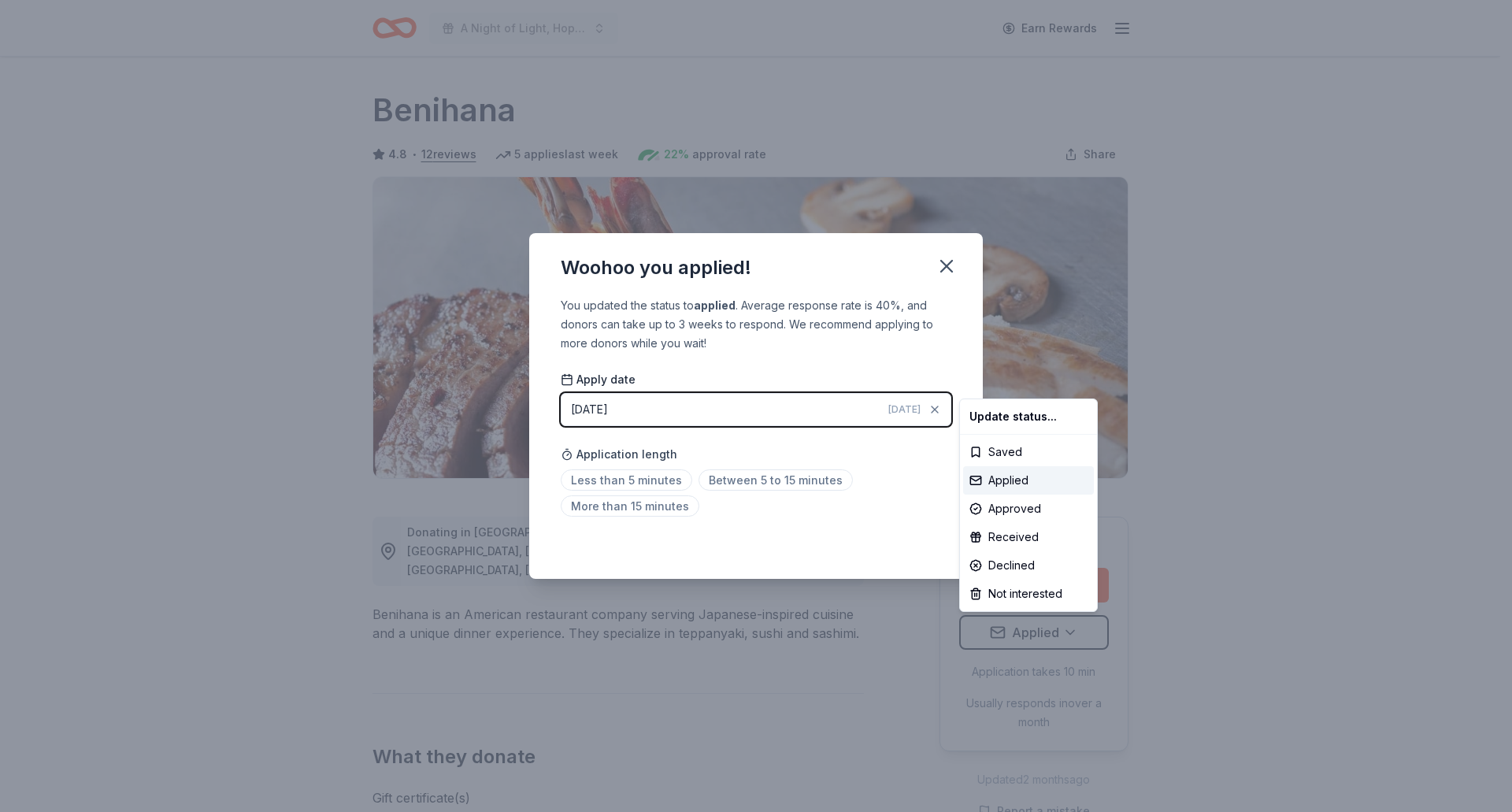
click at [950, 266] on html "A Night of Light, Hope, and Legacy Gala 2026 Earn Rewards Due [DATE] Share Beni…" at bounding box center [756, 406] width 1512 height 812
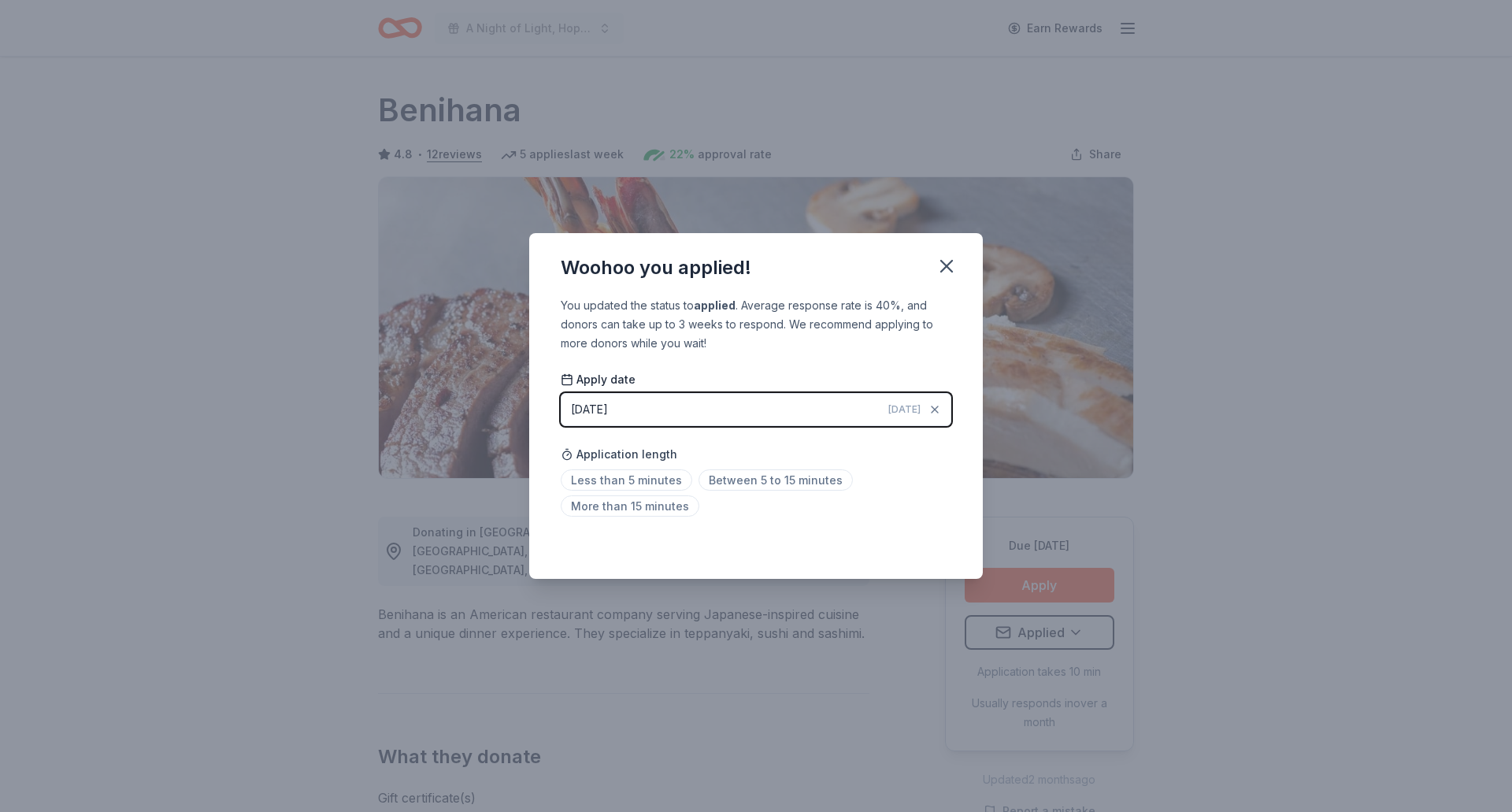
click at [950, 266] on icon "button" at bounding box center [946, 265] width 22 height 22
